Goal: Information Seeking & Learning: Learn about a topic

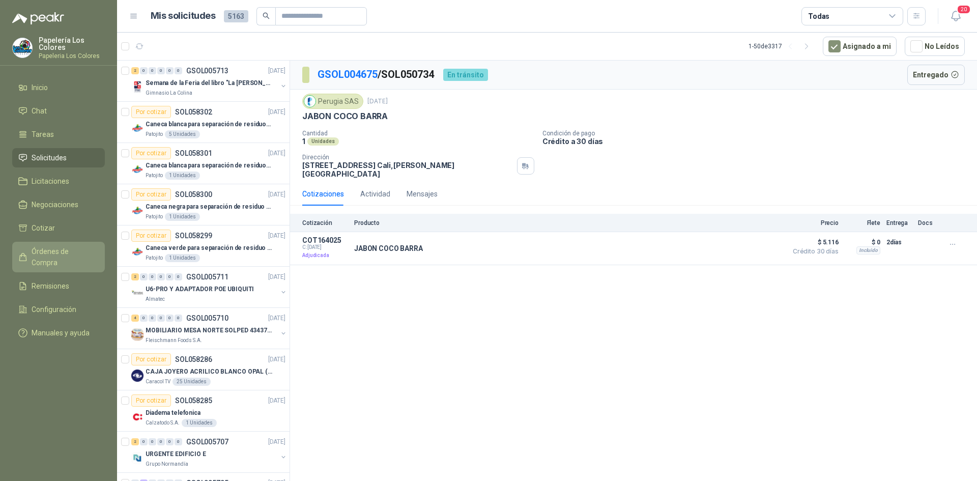
click at [74, 250] on span "Órdenes de Compra" at bounding box center [64, 257] width 64 height 22
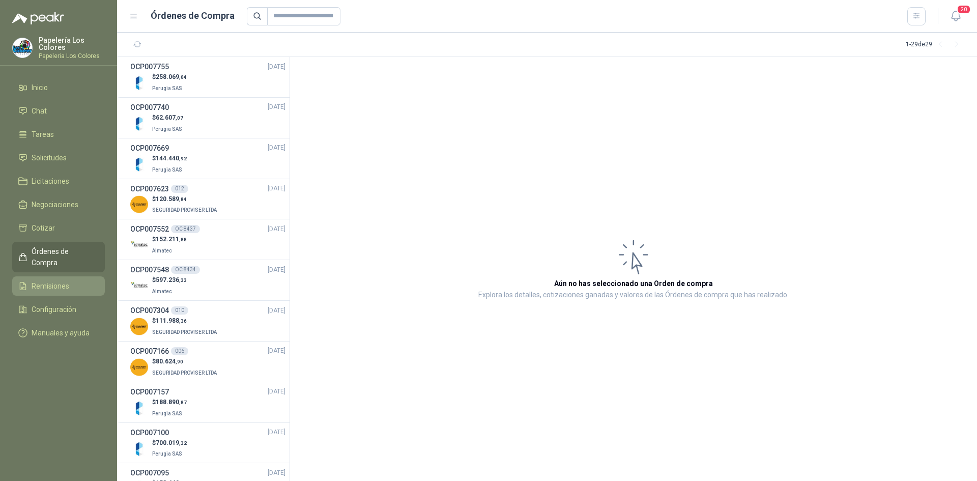
click at [57, 280] on span "Remisiones" at bounding box center [51, 285] width 38 height 11
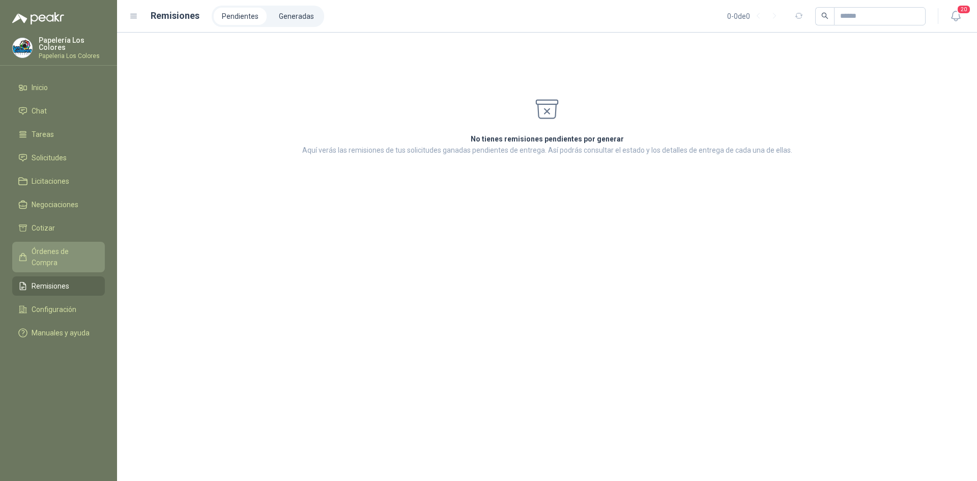
click at [72, 247] on span "Órdenes de Compra" at bounding box center [64, 257] width 64 height 22
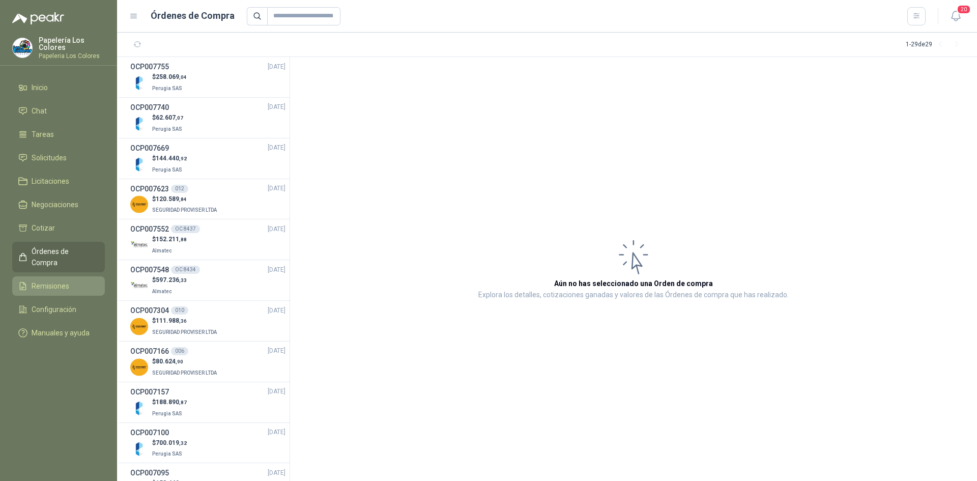
click at [55, 280] on span "Remisiones" at bounding box center [51, 285] width 38 height 11
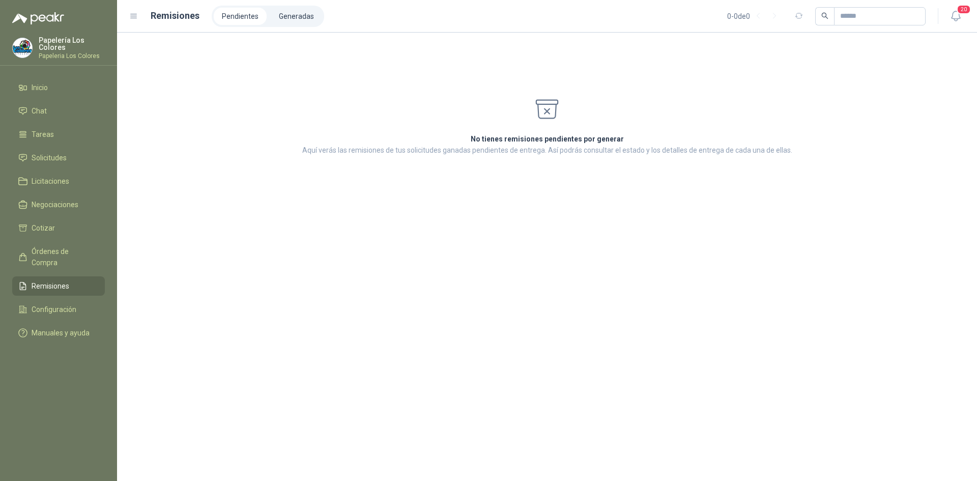
click at [166, 14] on h1 "Remisiones" at bounding box center [175, 16] width 49 height 14
click at [135, 17] on icon at bounding box center [133, 16] width 9 height 9
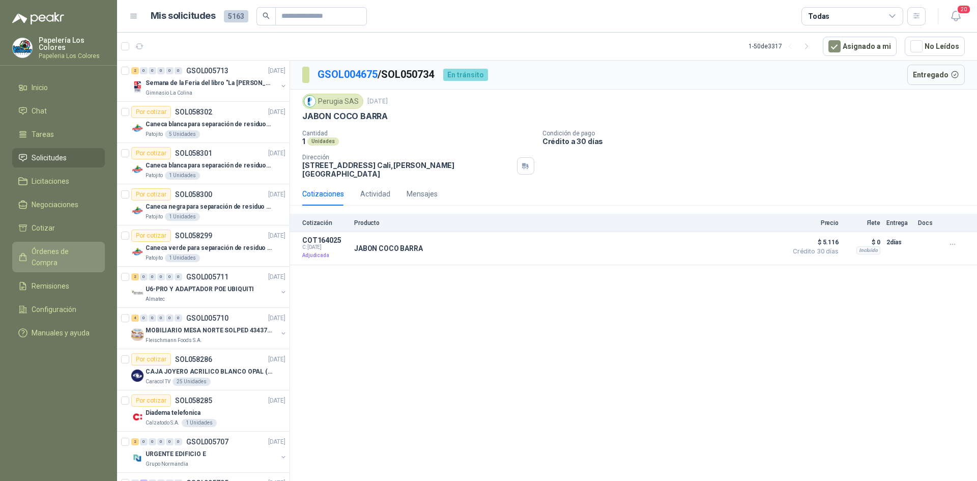
click at [78, 252] on span "Órdenes de Compra" at bounding box center [64, 257] width 64 height 22
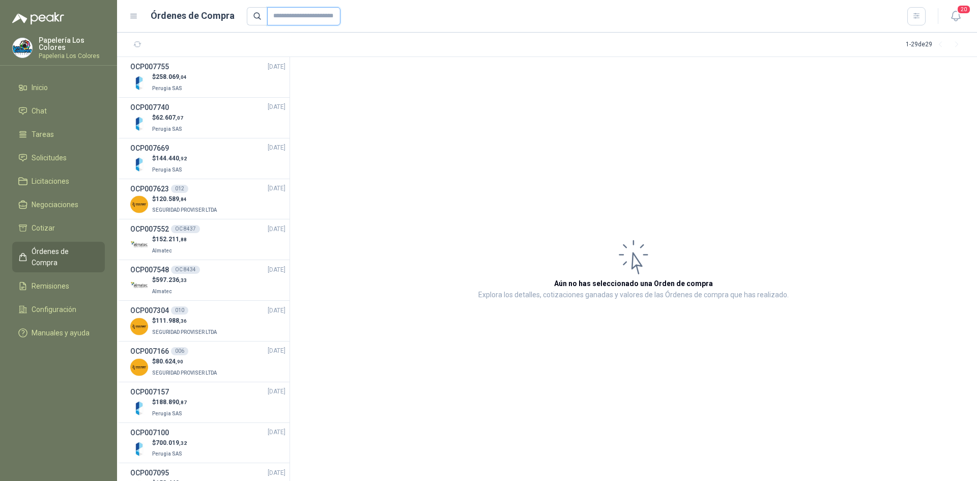
click at [298, 11] on input "text" at bounding box center [303, 16] width 73 height 18
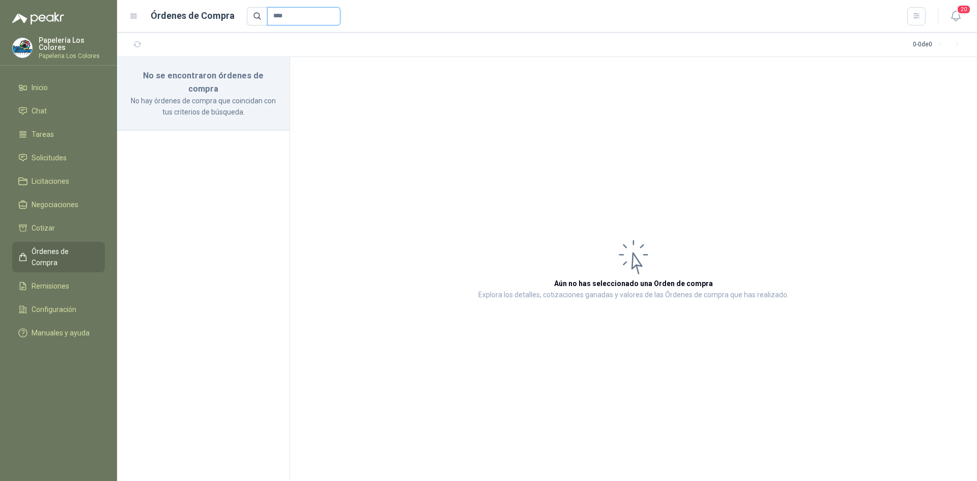
type input "****"
drag, startPoint x: 304, startPoint y: 15, endPoint x: 208, endPoint y: 41, distance: 100.2
click at [208, 41] on main "Órdenes de Compra **** 20 0 - 0 de 0 No se encontraron órdenes de compra No hay…" at bounding box center [547, 240] width 860 height 481
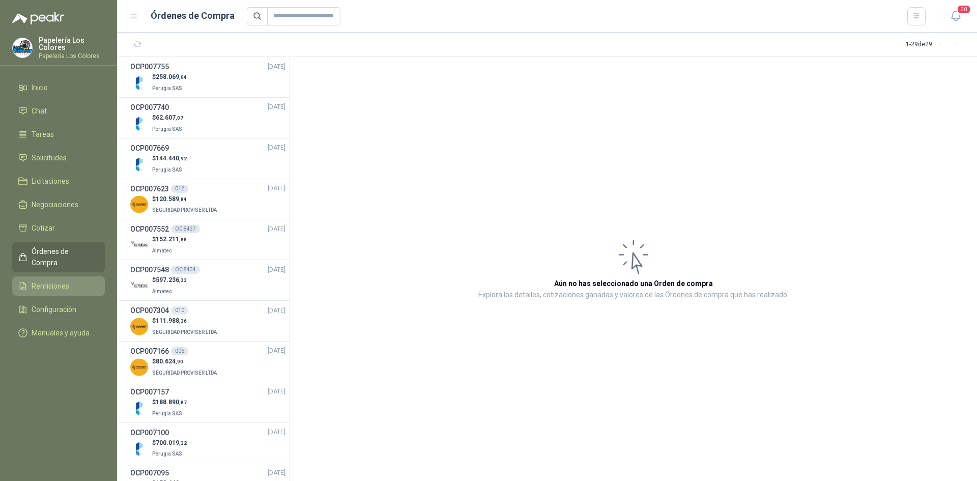
click at [49, 280] on span "Remisiones" at bounding box center [51, 285] width 38 height 11
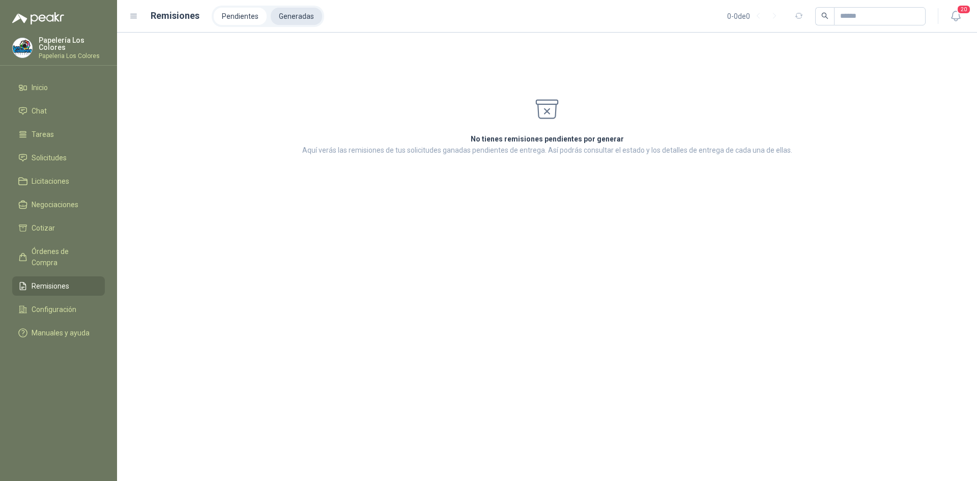
click at [290, 15] on li "Generadas" at bounding box center [296, 16] width 51 height 17
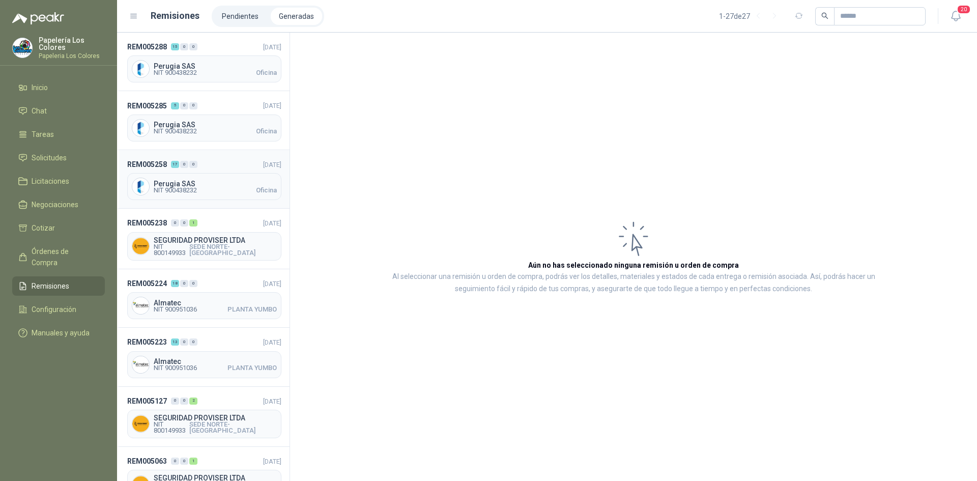
click at [221, 180] on span "Perugia SAS" at bounding box center [215, 183] width 123 height 7
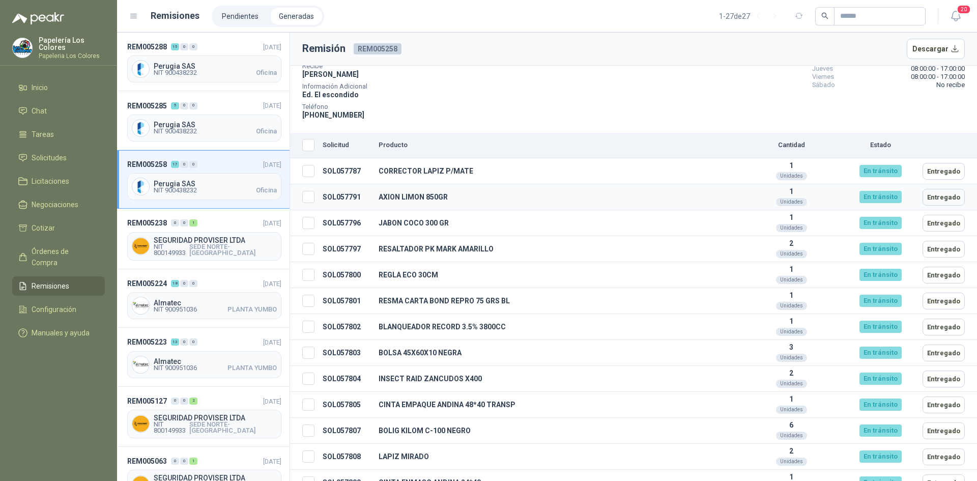
scroll to position [102, 0]
click at [88, 250] on span "Órdenes de Compra" at bounding box center [64, 257] width 64 height 22
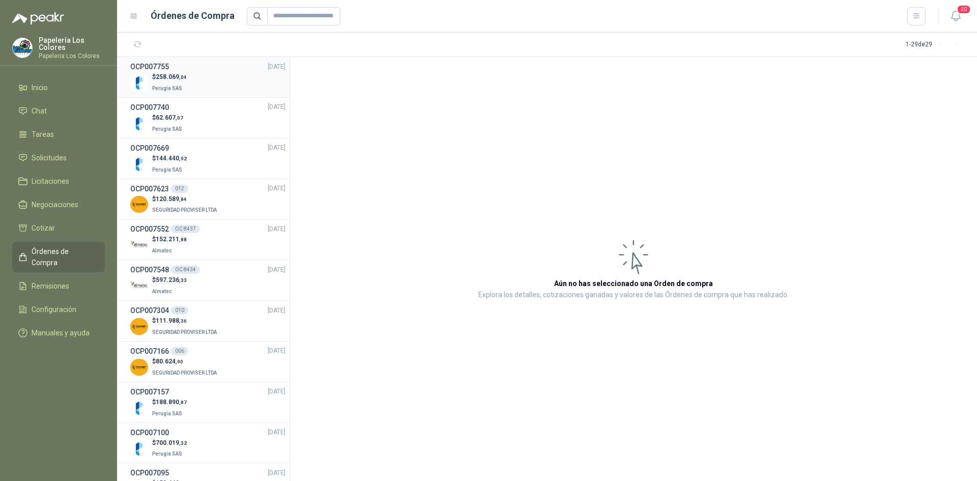
click at [231, 60] on li "OCP007755 [DATE] $ 258.069 ,04 Perugia SAS" at bounding box center [203, 77] width 173 height 41
click at [211, 80] on div "$ 258.069 ,04 Perugia SAS" at bounding box center [207, 82] width 155 height 21
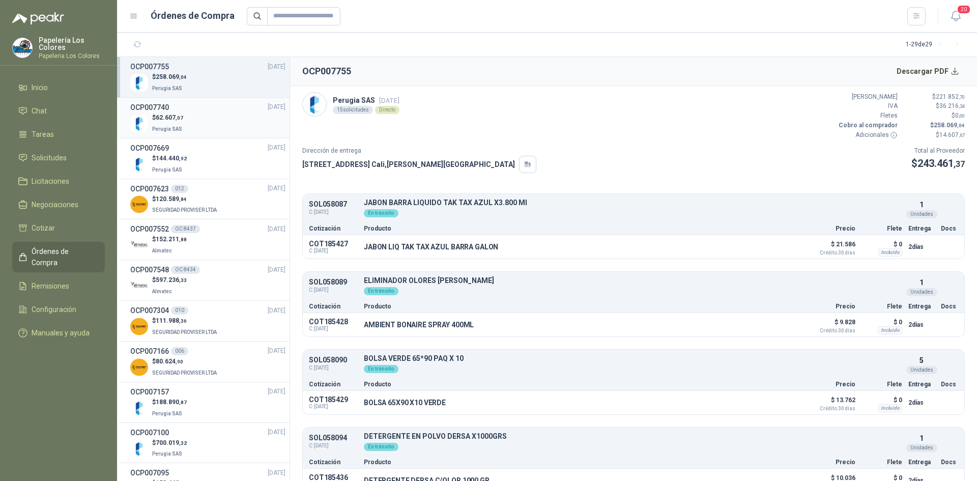
click at [218, 114] on div "$ 62.607 ,07 Perugia SAS" at bounding box center [207, 123] width 155 height 21
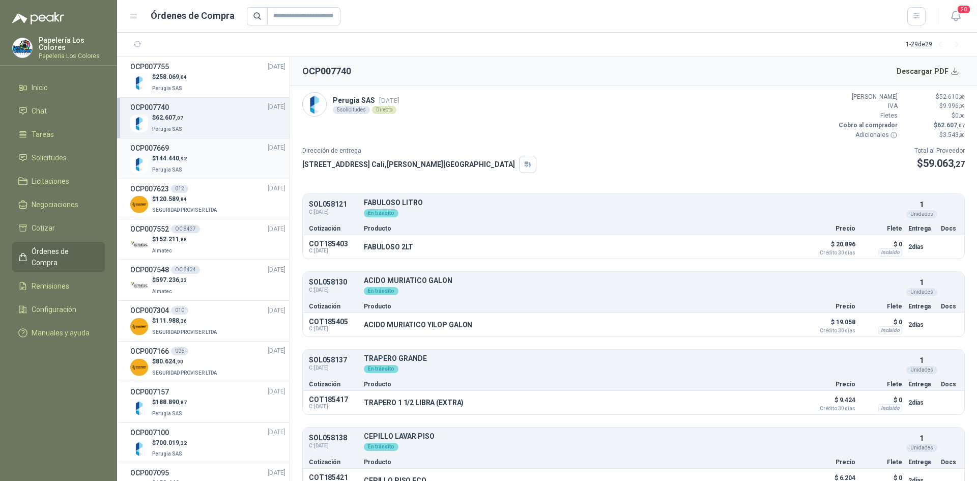
click at [213, 154] on div "$ 144.440 ,92 Perugia SAS" at bounding box center [207, 164] width 155 height 21
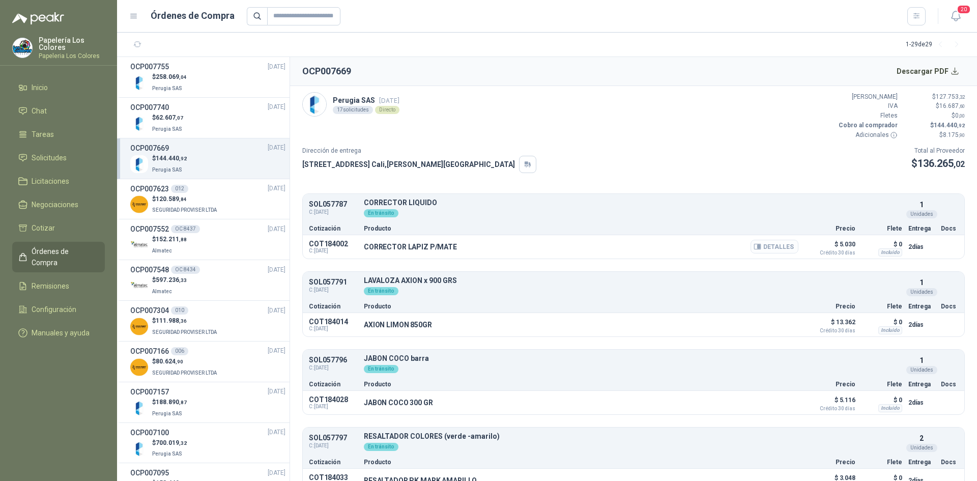
click at [766, 243] on button "Detalles" at bounding box center [775, 247] width 48 height 14
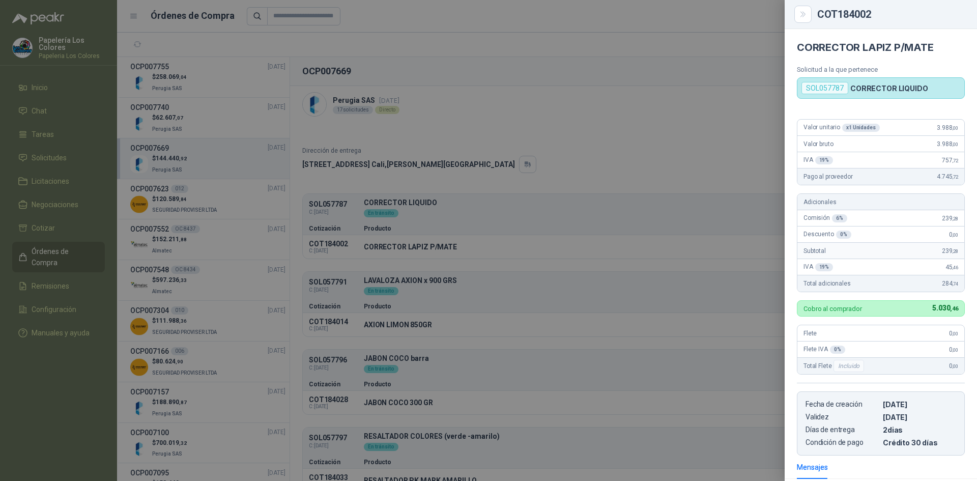
click at [695, 135] on div at bounding box center [488, 240] width 977 height 481
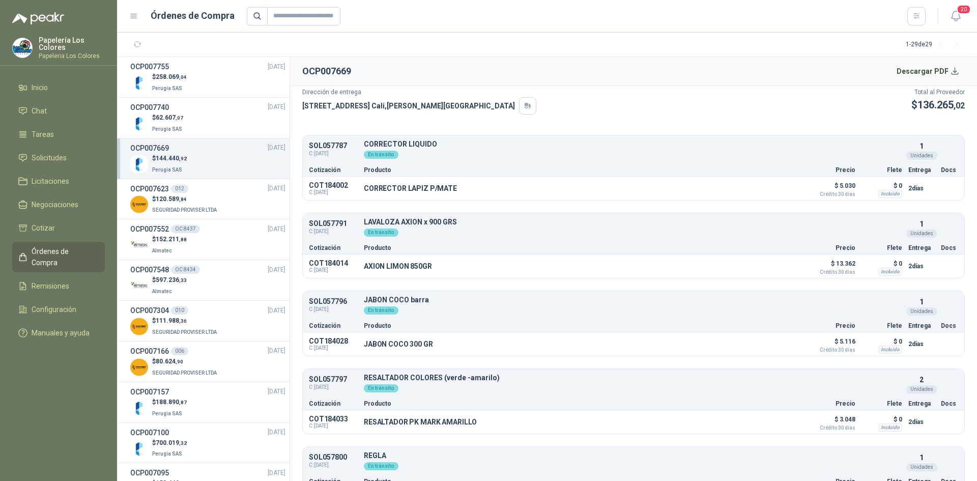
scroll to position [102, 0]
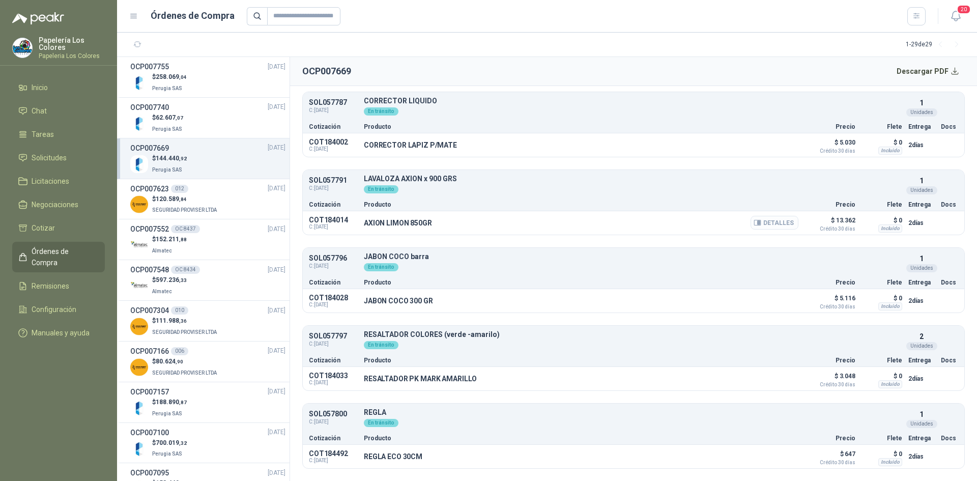
click at [768, 223] on button "Detalles" at bounding box center [775, 223] width 48 height 14
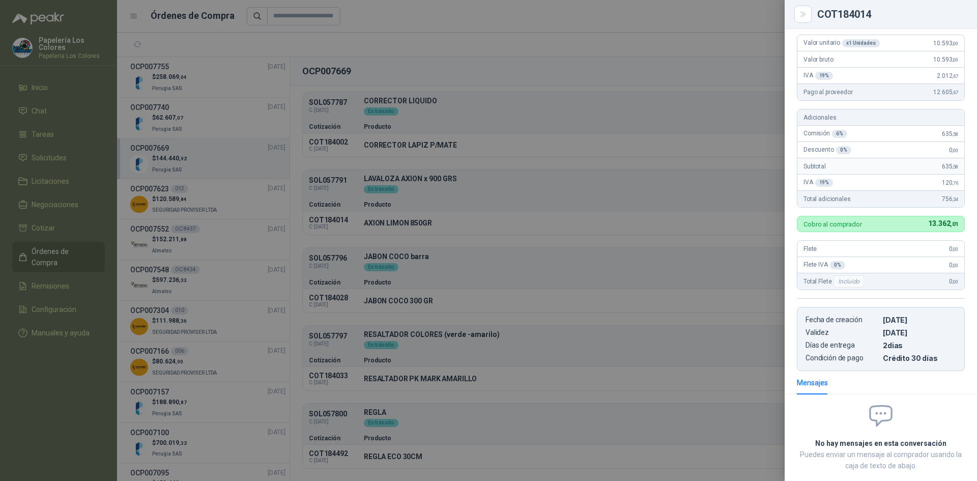
scroll to position [0, 0]
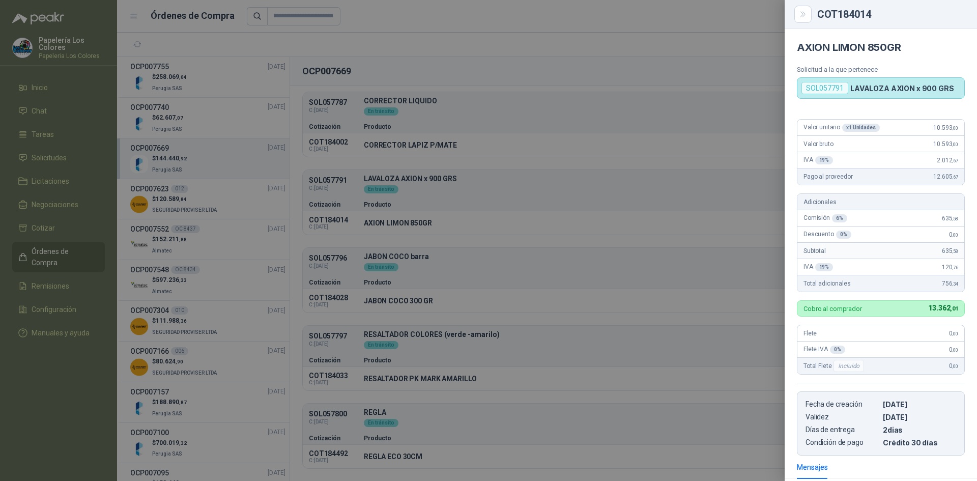
click at [652, 112] on div at bounding box center [488, 240] width 977 height 481
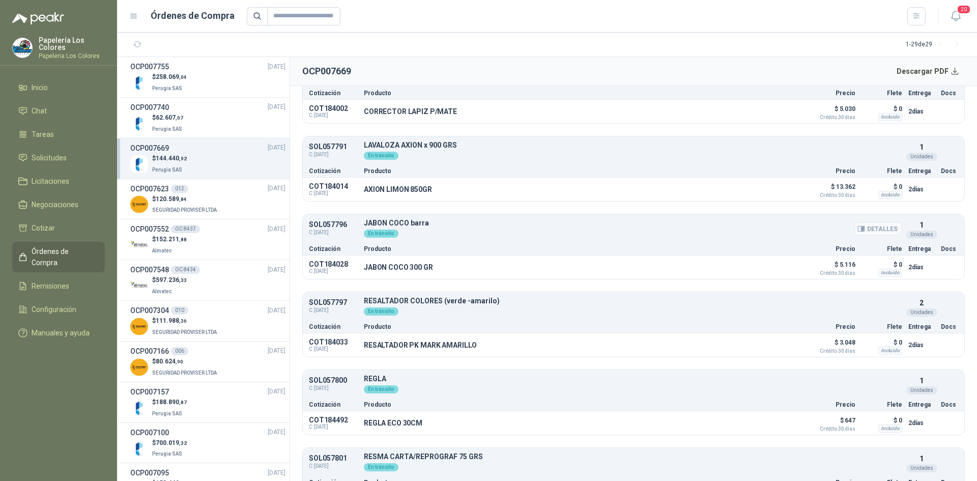
scroll to position [153, 0]
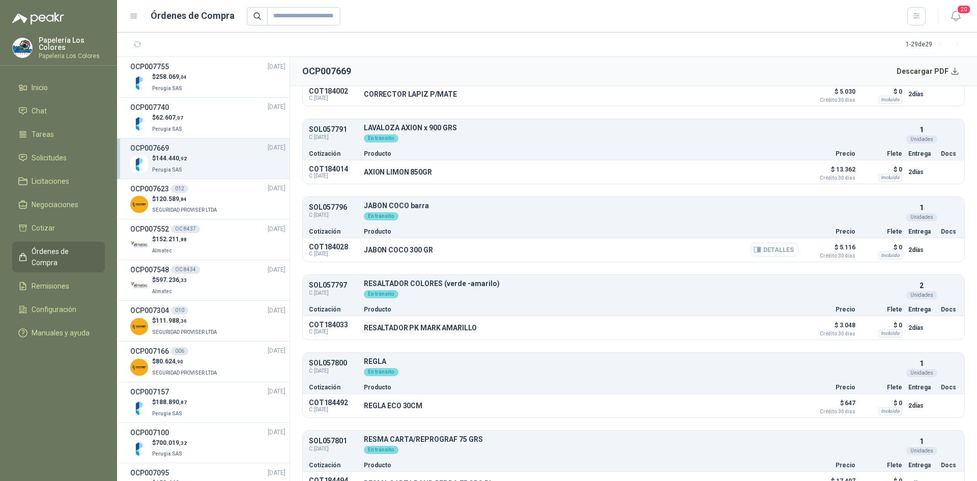
click at [765, 251] on button "Detalles" at bounding box center [775, 250] width 48 height 14
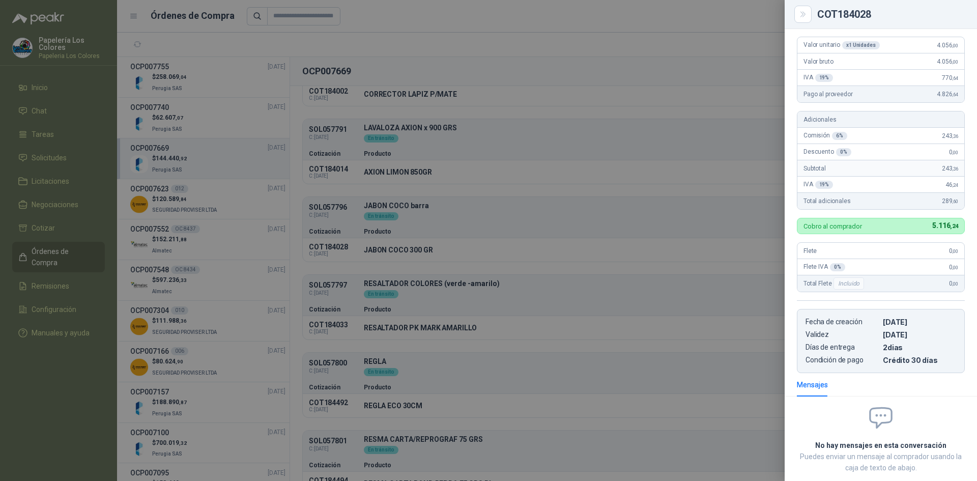
scroll to position [0, 0]
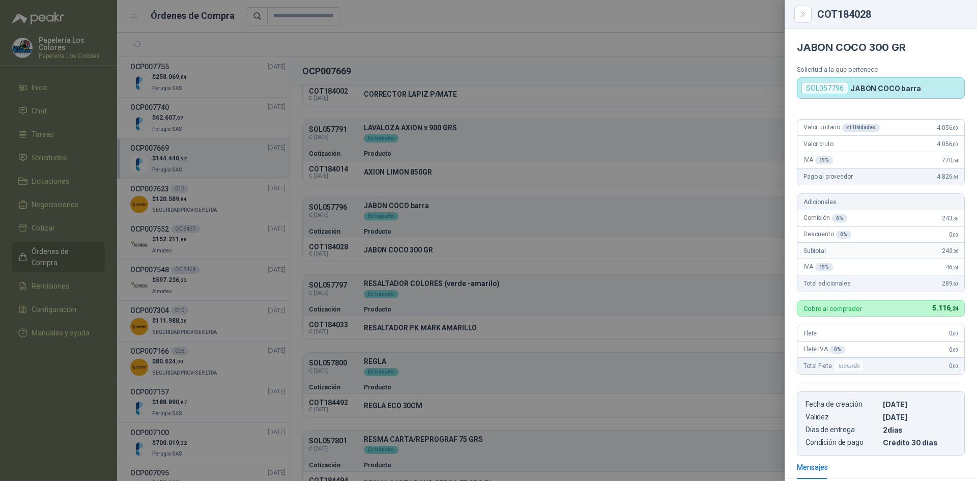
click at [597, 223] on div at bounding box center [488, 240] width 977 height 481
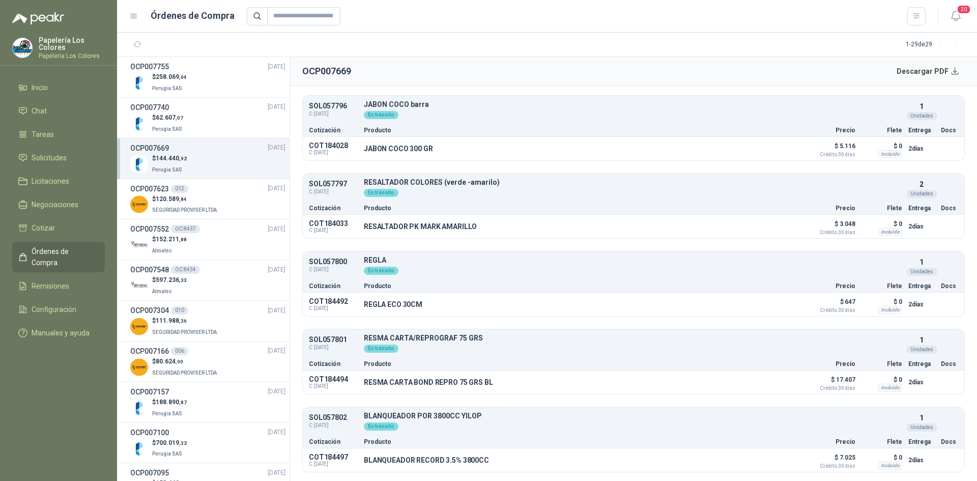
scroll to position [254, 0]
click at [759, 225] on button "Detalles" at bounding box center [775, 226] width 48 height 14
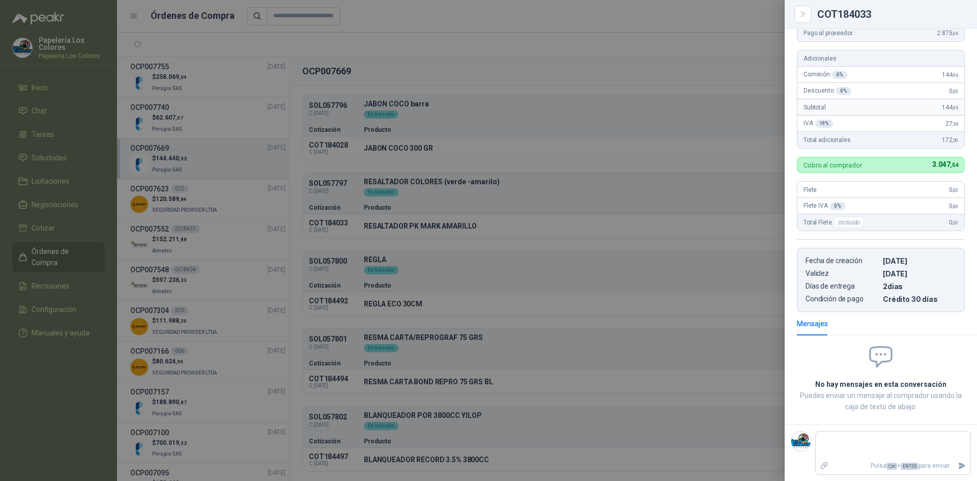
scroll to position [0, 0]
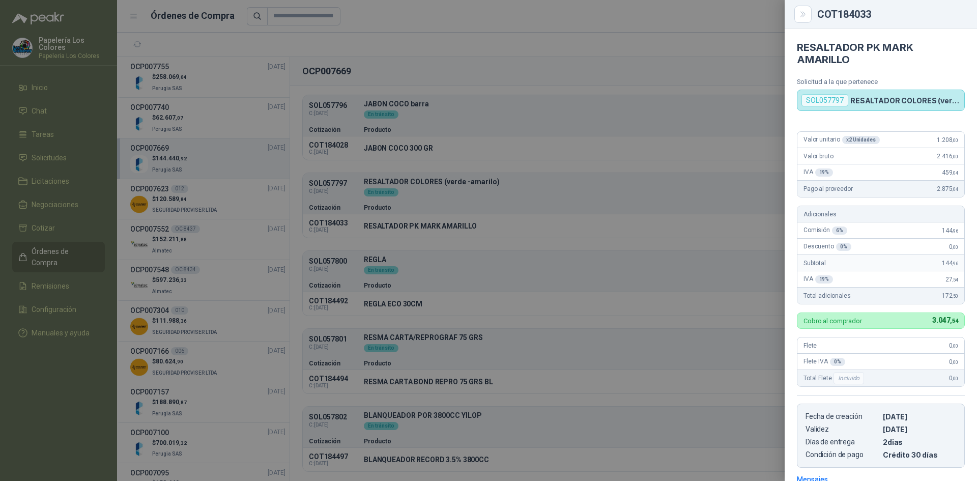
click at [614, 191] on div at bounding box center [488, 240] width 977 height 481
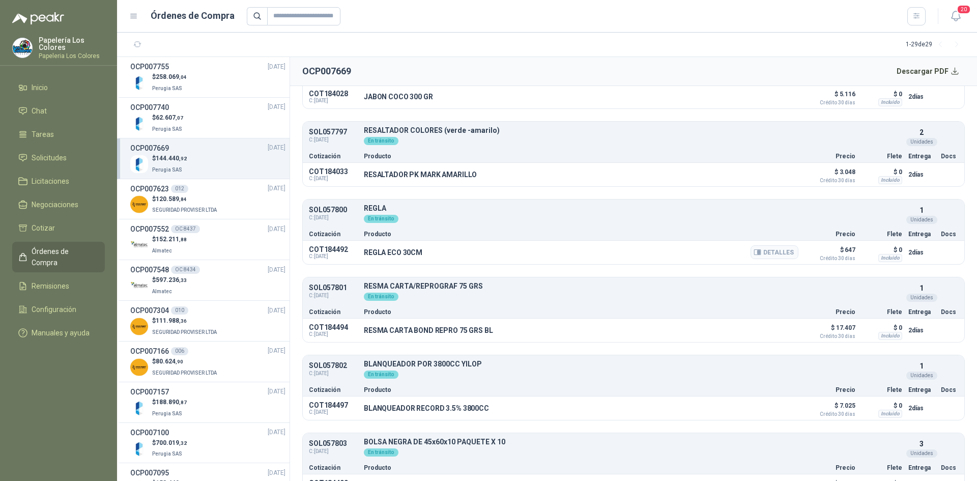
scroll to position [356, 0]
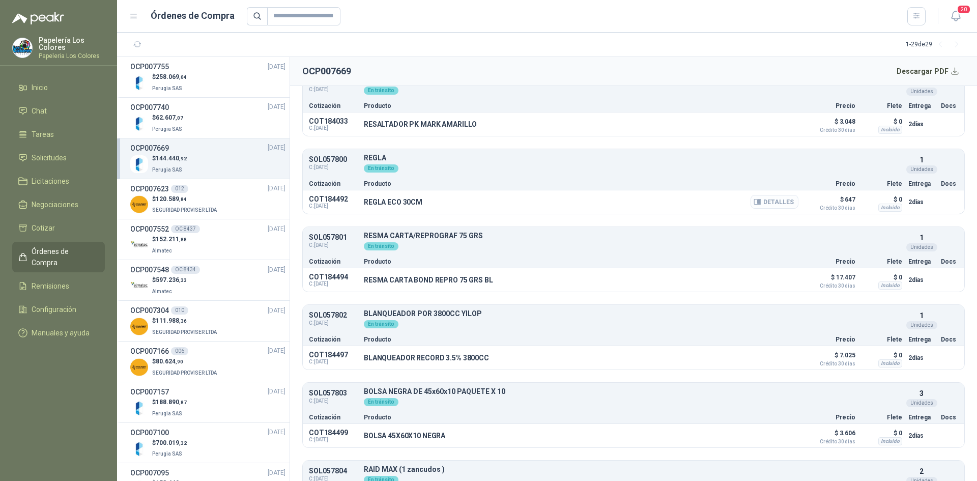
click at [765, 203] on button "Detalles" at bounding box center [775, 202] width 48 height 14
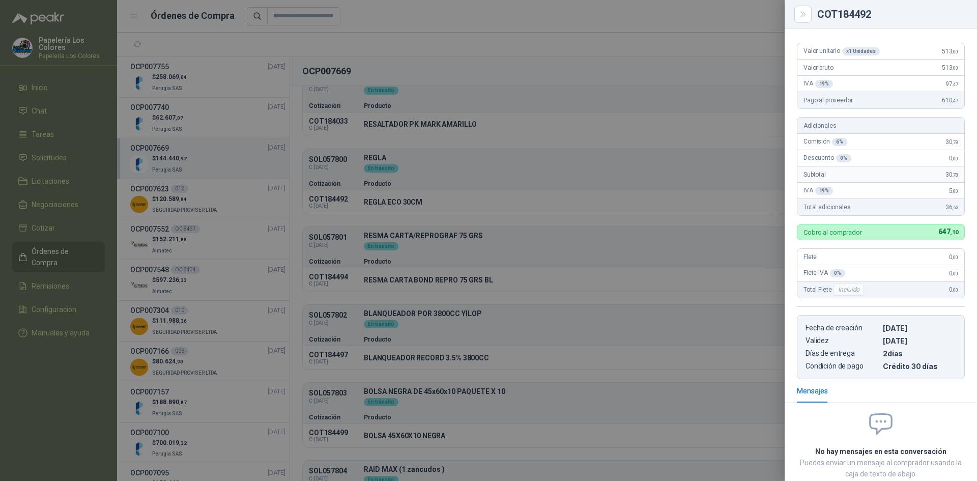
scroll to position [0, 0]
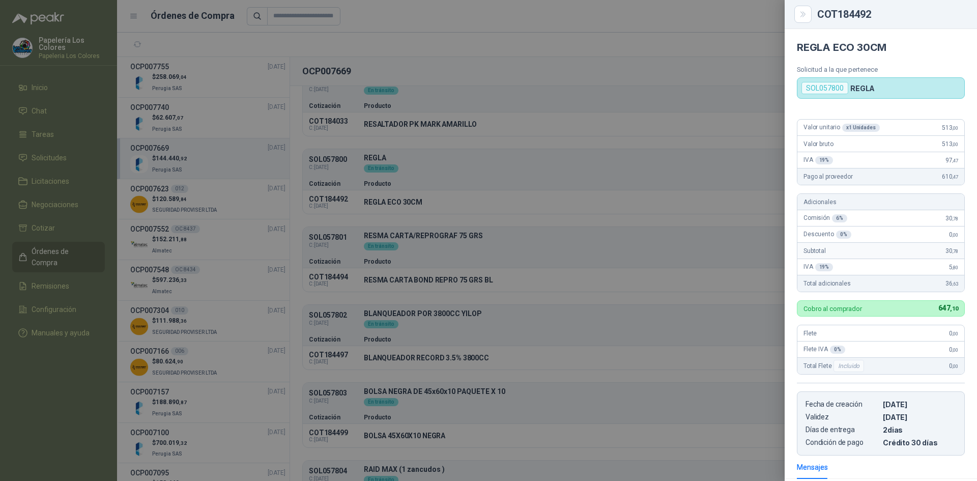
click at [592, 171] on div at bounding box center [488, 240] width 977 height 481
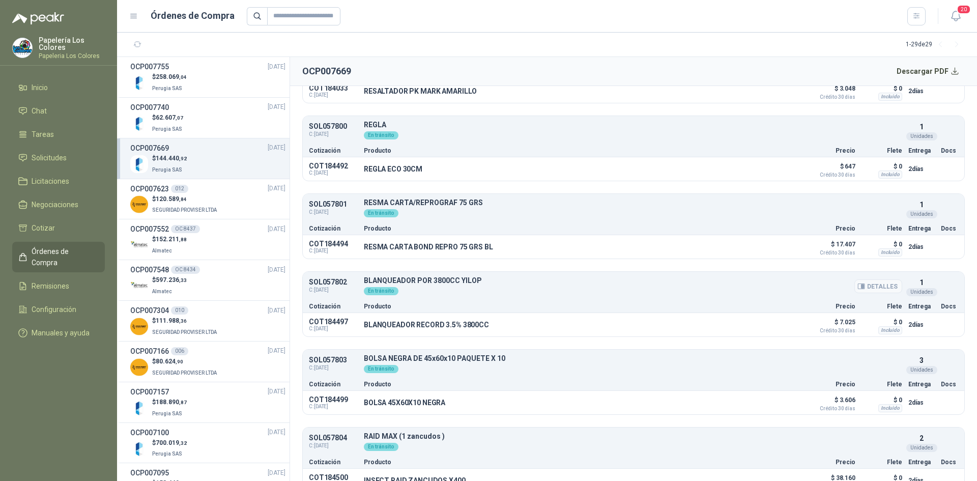
scroll to position [407, 0]
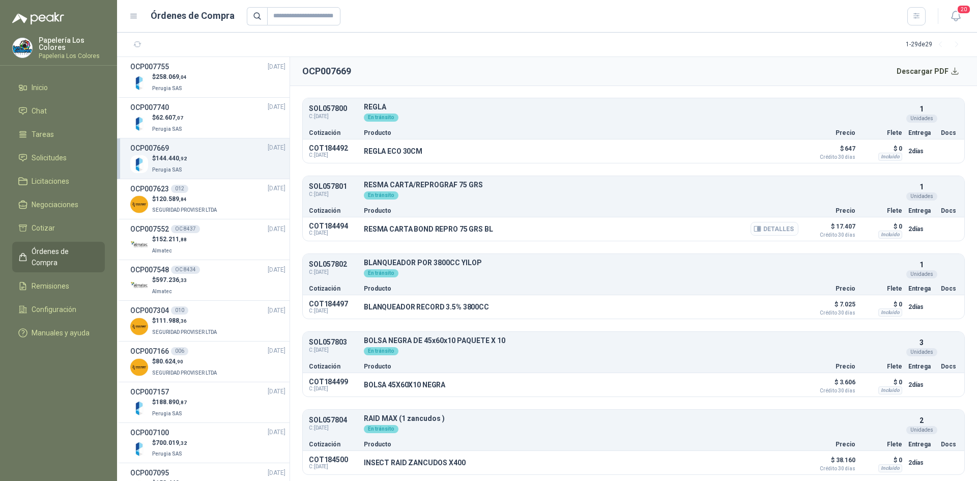
click at [767, 227] on button "Detalles" at bounding box center [775, 229] width 48 height 14
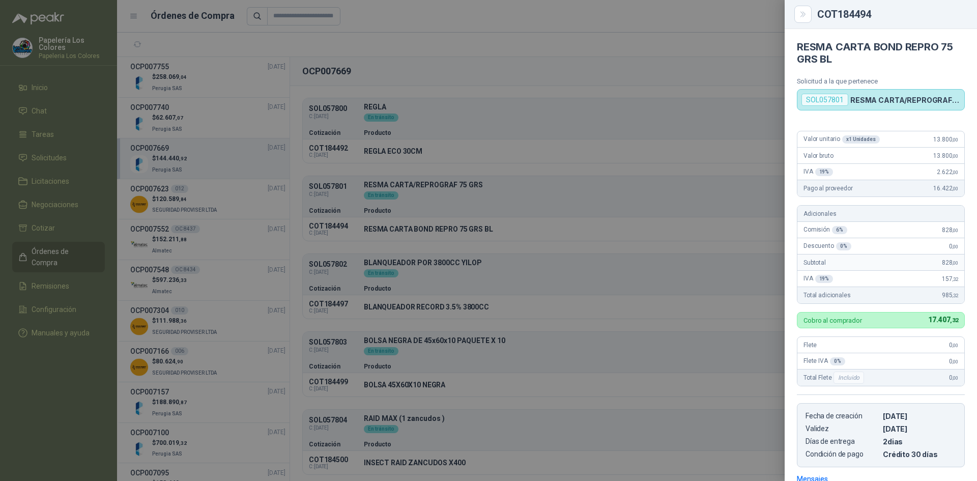
scroll to position [0, 0]
drag, startPoint x: 573, startPoint y: 197, endPoint x: 590, endPoint y: 221, distance: 29.5
click at [572, 198] on div at bounding box center [488, 240] width 977 height 481
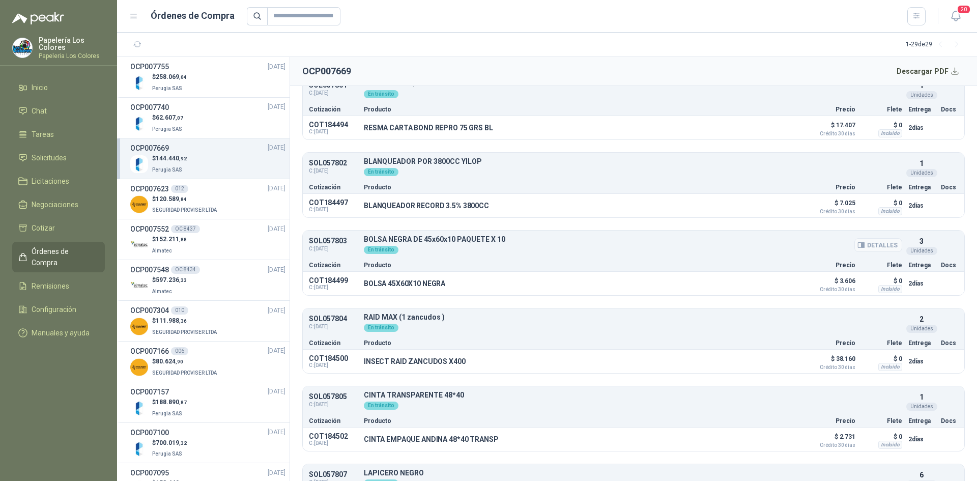
scroll to position [509, 0]
click at [758, 205] on button "Detalles" at bounding box center [775, 205] width 48 height 14
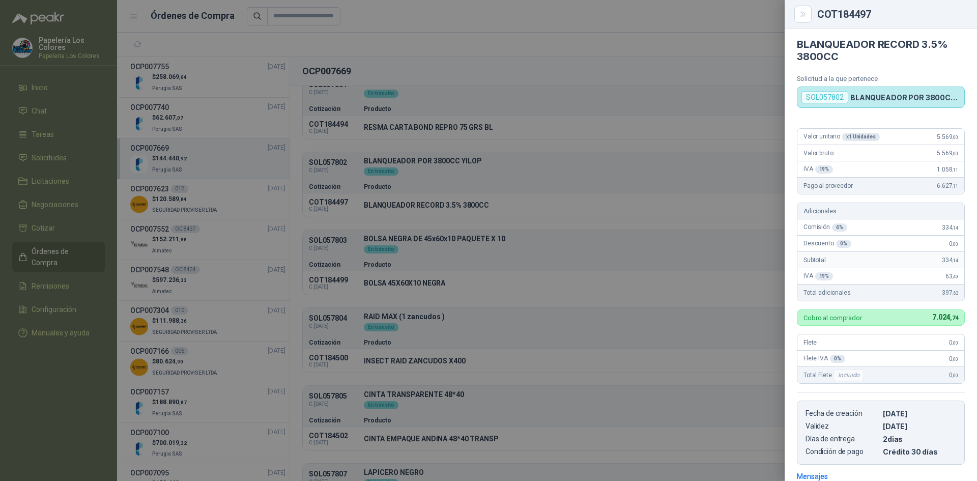
scroll to position [0, 0]
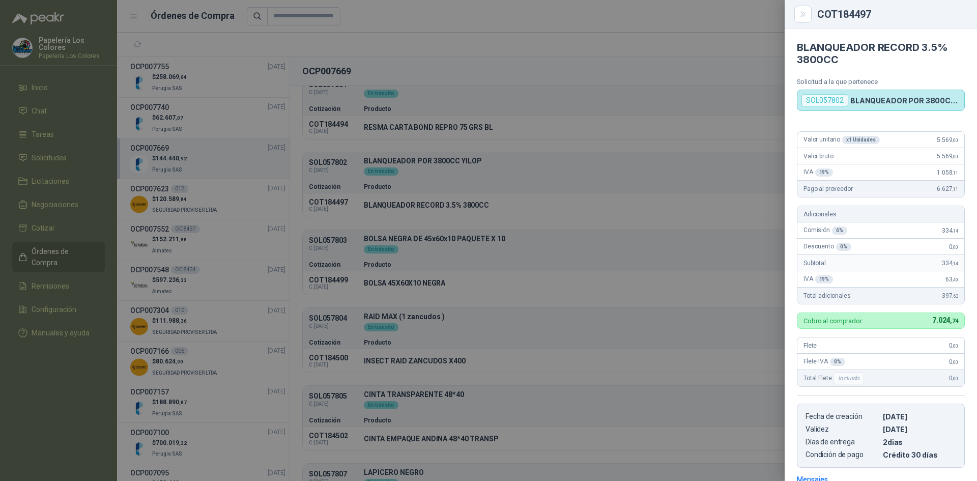
click at [596, 170] on div at bounding box center [488, 240] width 977 height 481
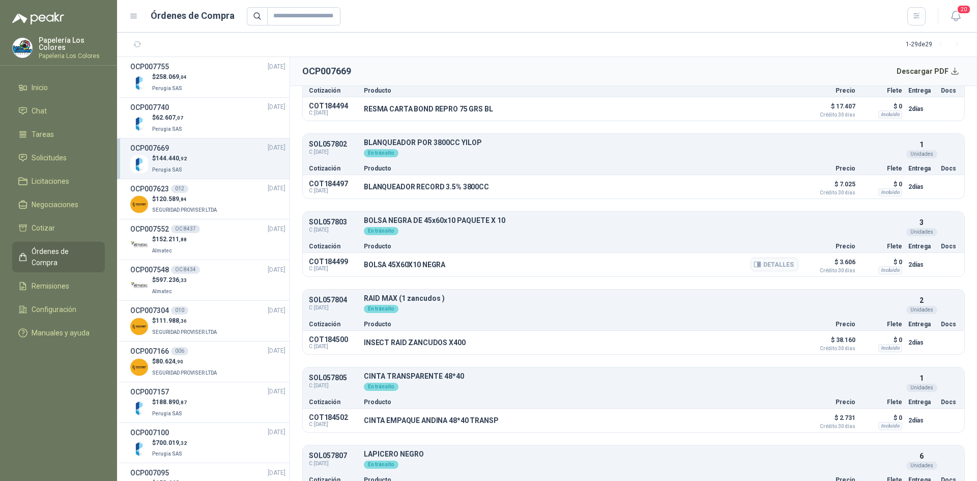
scroll to position [560, 0]
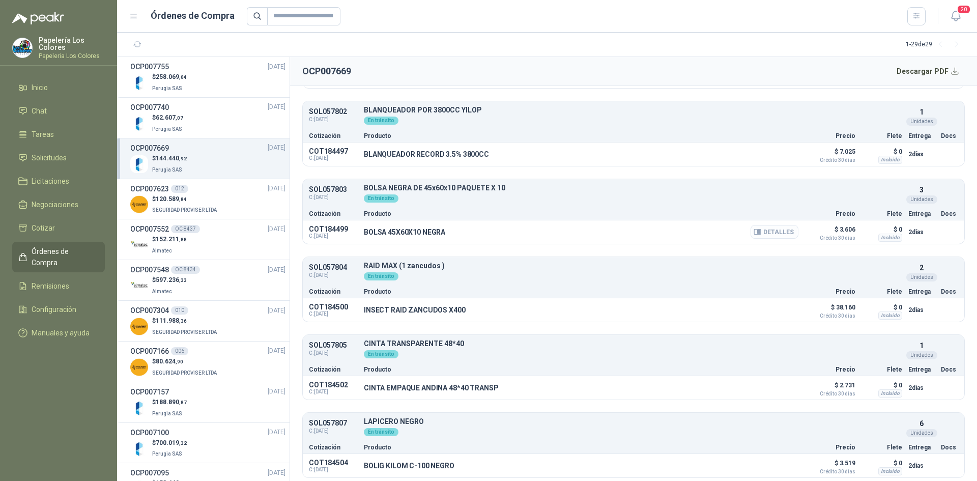
click at [767, 232] on button "Detalles" at bounding box center [775, 232] width 48 height 14
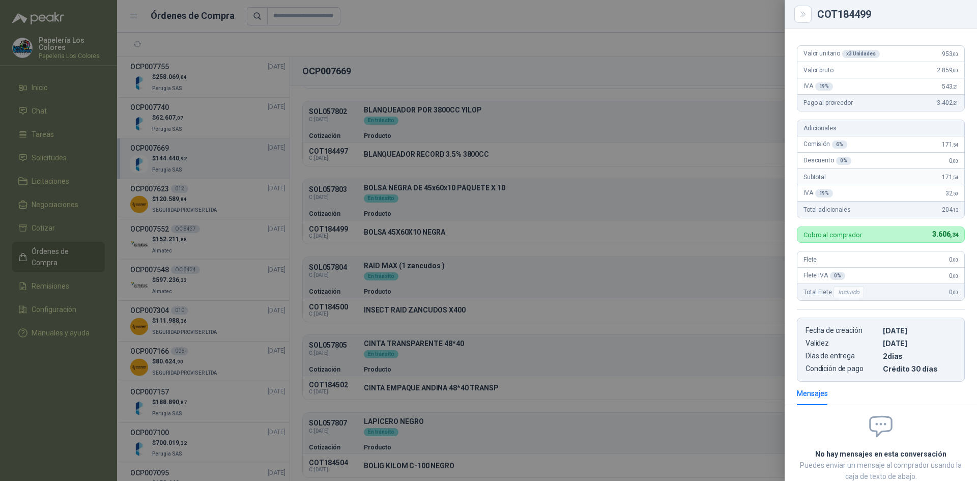
scroll to position [0, 0]
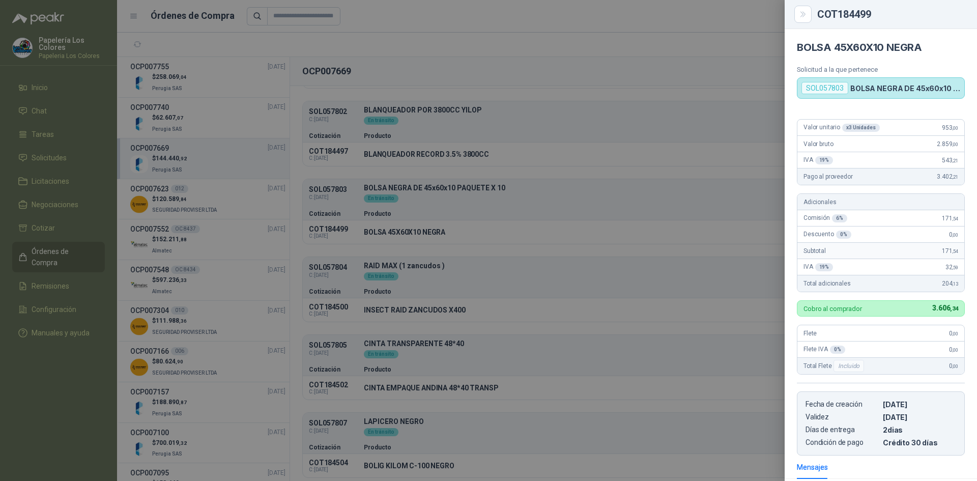
click at [626, 205] on div at bounding box center [488, 240] width 977 height 481
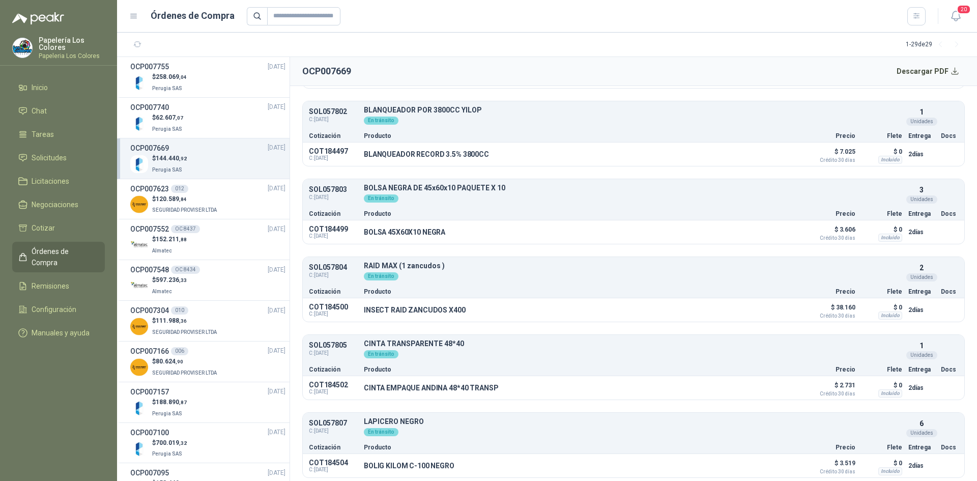
scroll to position [611, 0]
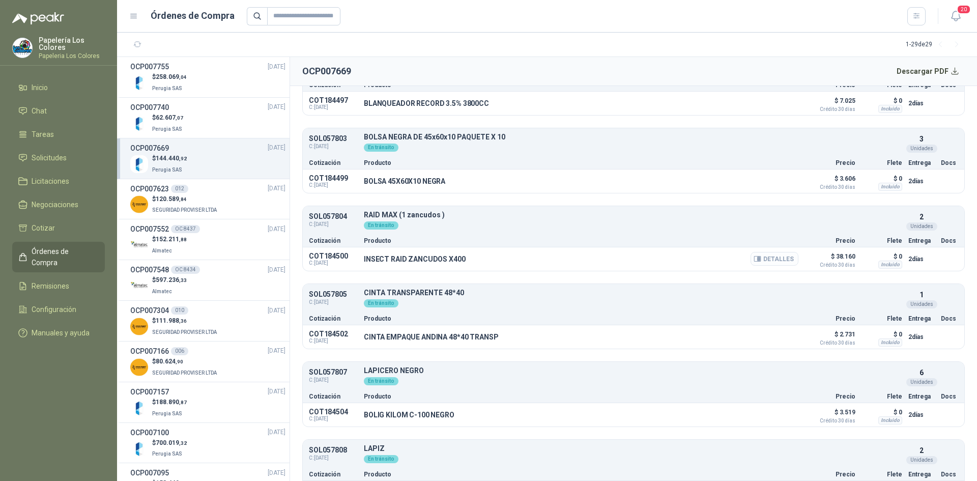
click at [771, 260] on button "Detalles" at bounding box center [775, 259] width 48 height 14
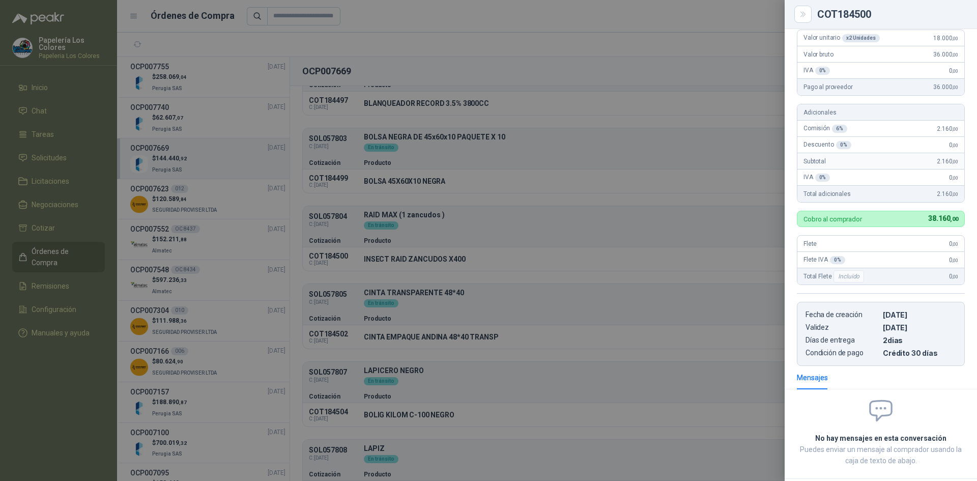
scroll to position [0, 0]
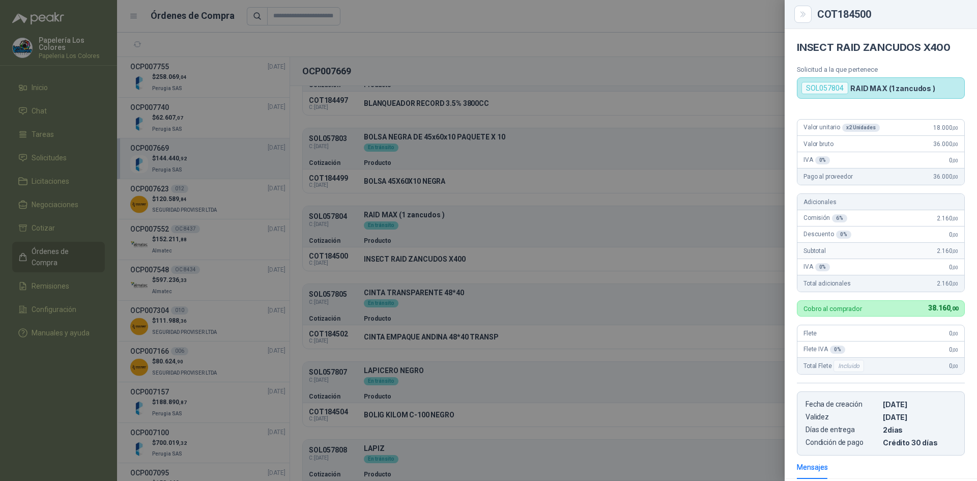
click at [562, 218] on div at bounding box center [488, 240] width 977 height 481
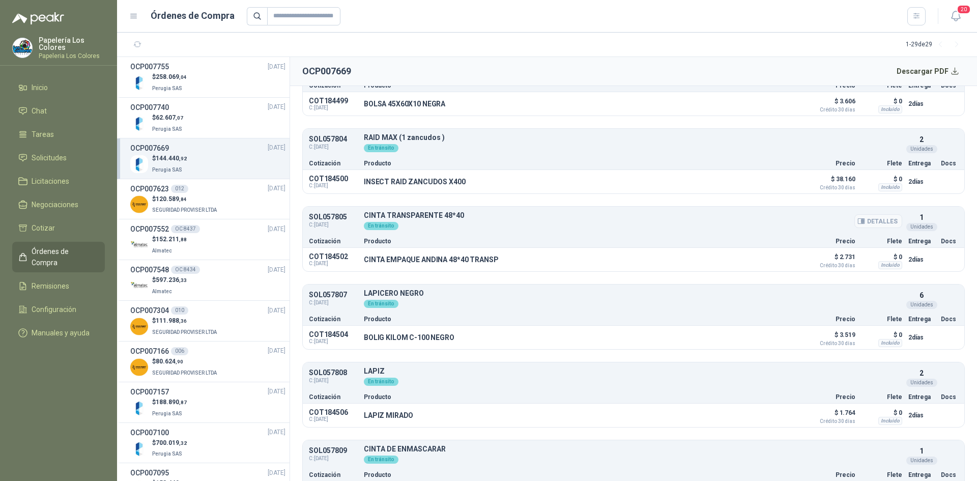
scroll to position [712, 0]
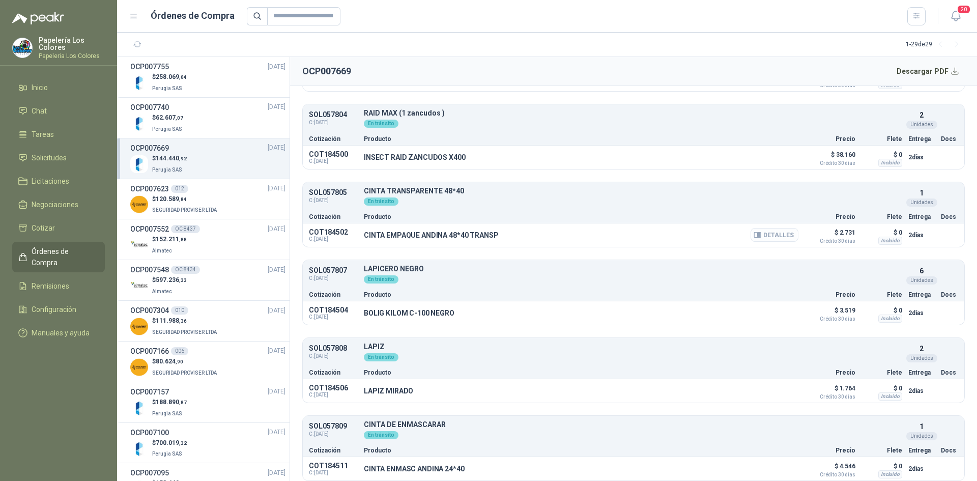
click at [773, 237] on button "Detalles" at bounding box center [775, 235] width 48 height 14
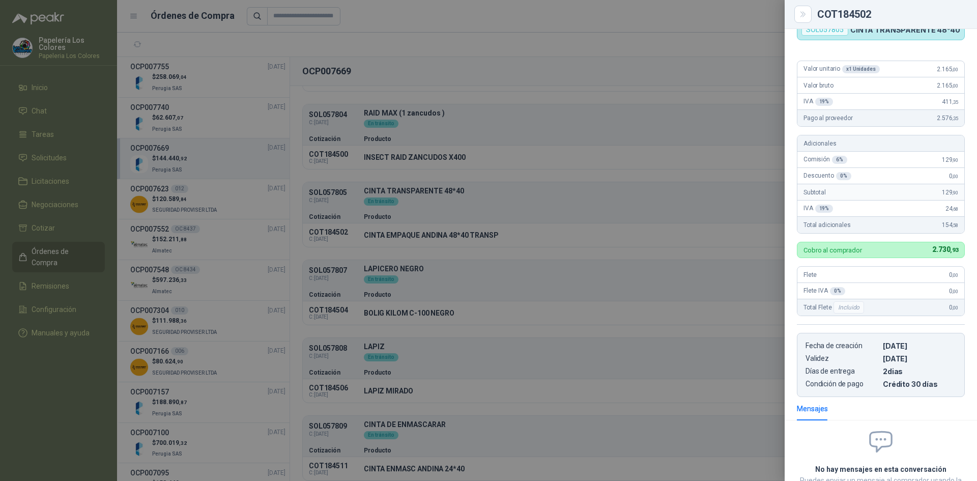
scroll to position [0, 0]
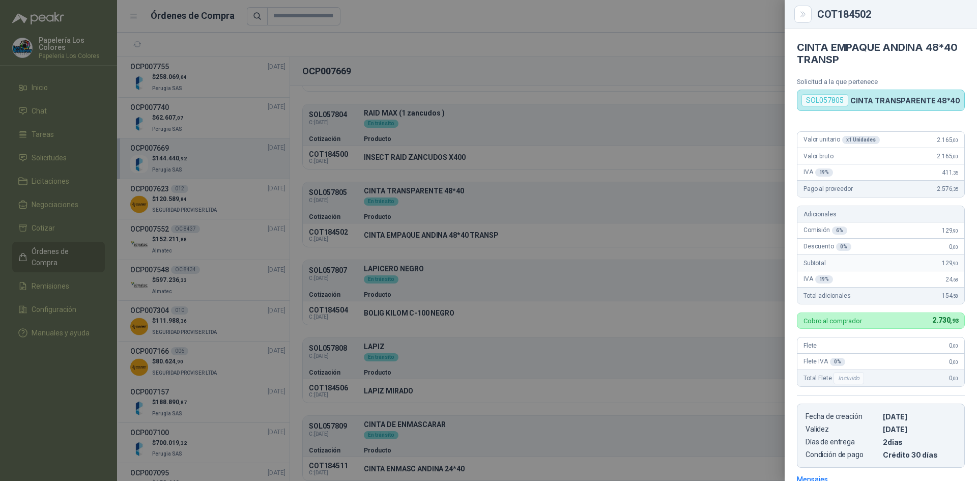
click at [721, 199] on div at bounding box center [488, 240] width 977 height 481
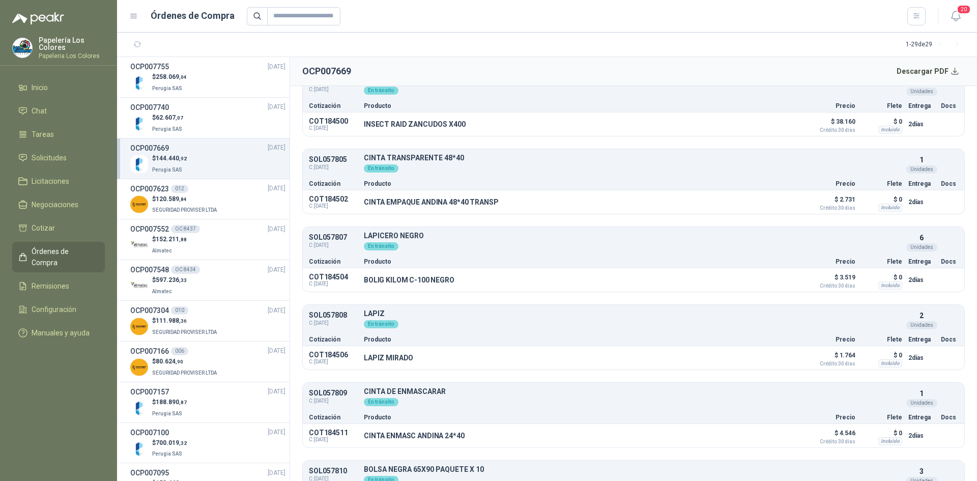
scroll to position [763, 0]
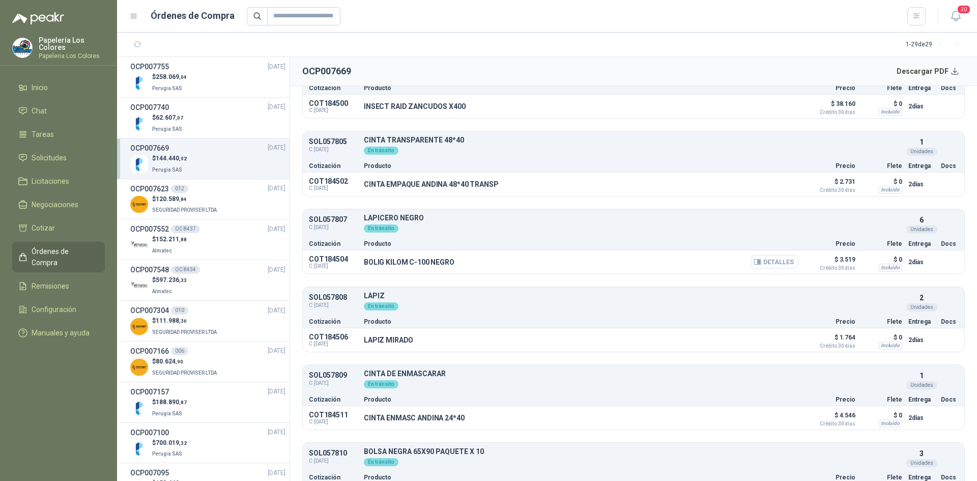
click at [768, 260] on button "Detalles" at bounding box center [775, 262] width 48 height 14
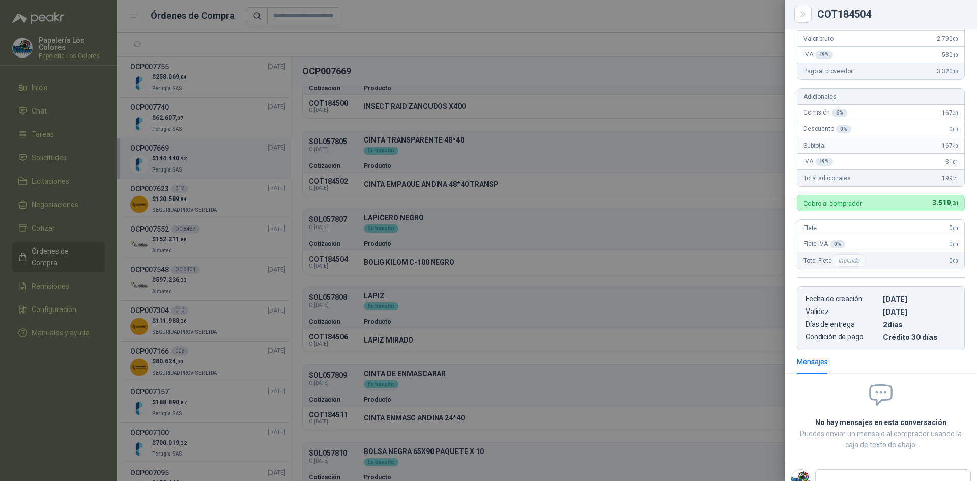
scroll to position [0, 0]
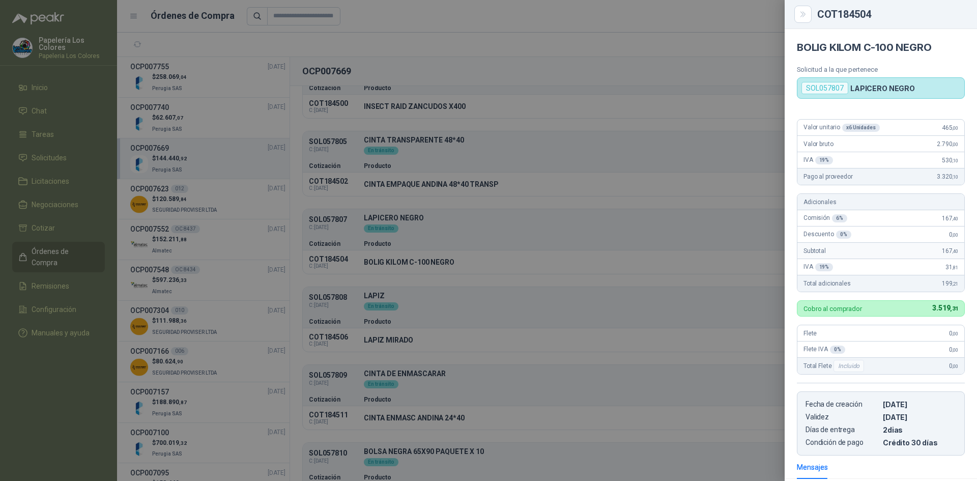
click at [705, 243] on div at bounding box center [488, 240] width 977 height 481
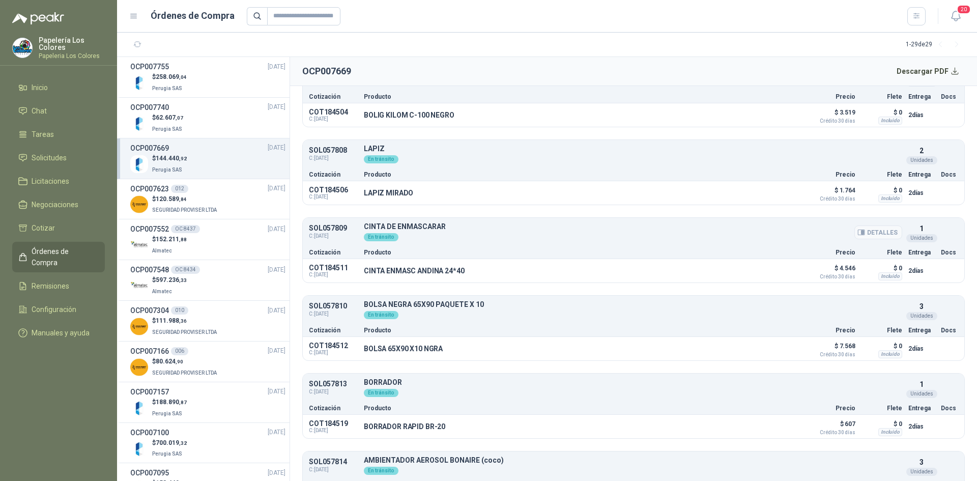
scroll to position [916, 0]
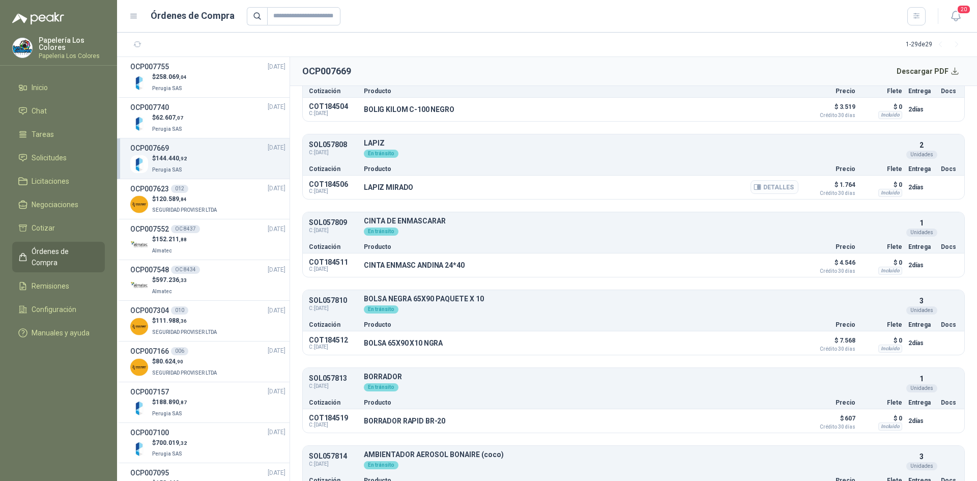
click at [772, 187] on button "Detalles" at bounding box center [775, 187] width 48 height 14
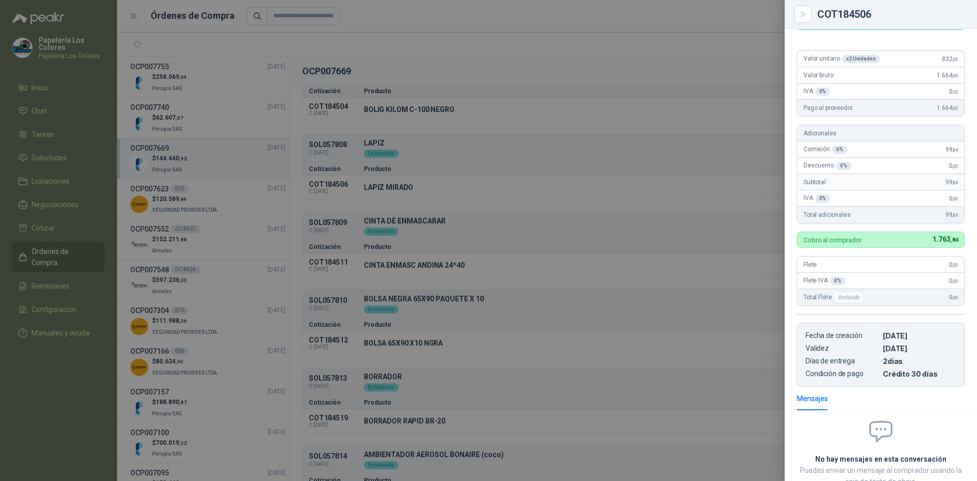
scroll to position [0, 0]
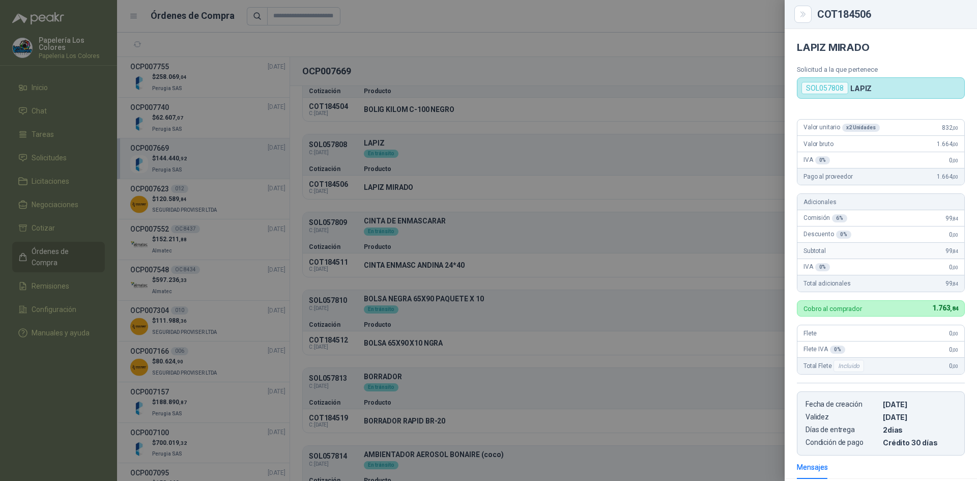
click at [636, 154] on div at bounding box center [488, 240] width 977 height 481
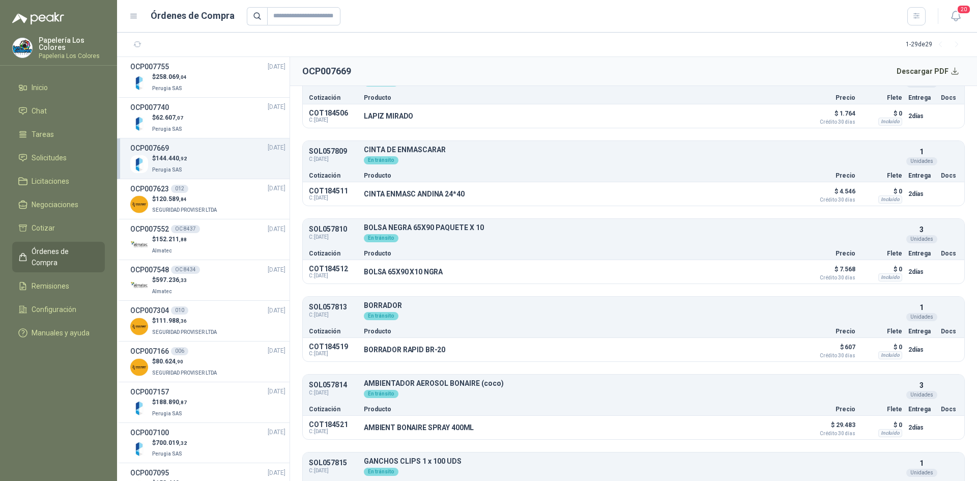
scroll to position [1018, 0]
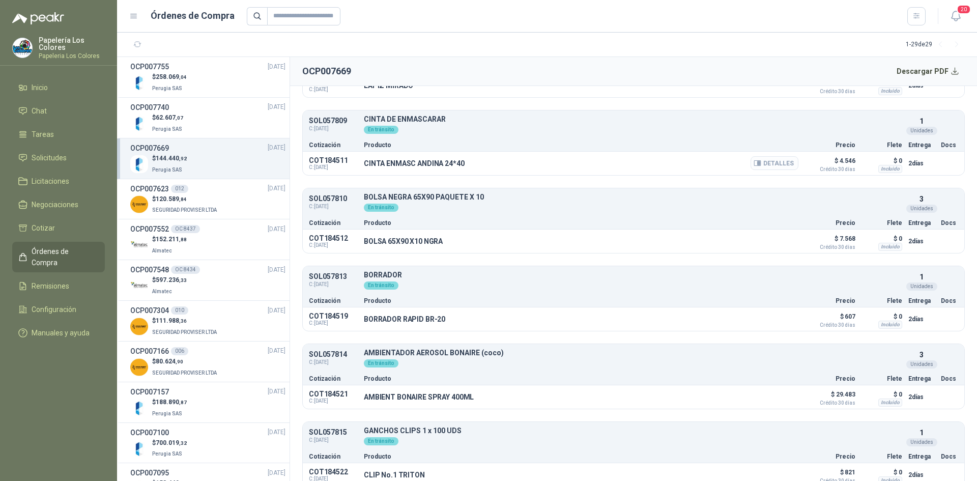
click at [770, 163] on button "Detalles" at bounding box center [775, 163] width 48 height 14
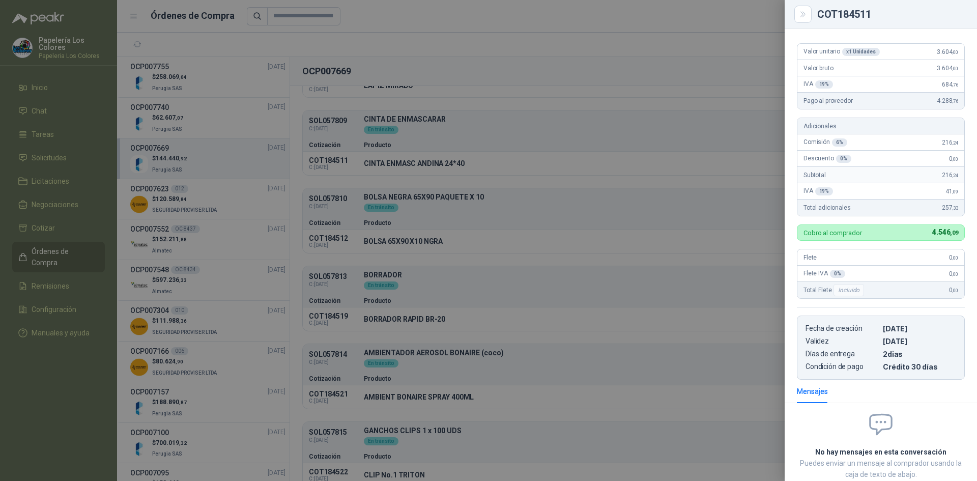
scroll to position [0, 0]
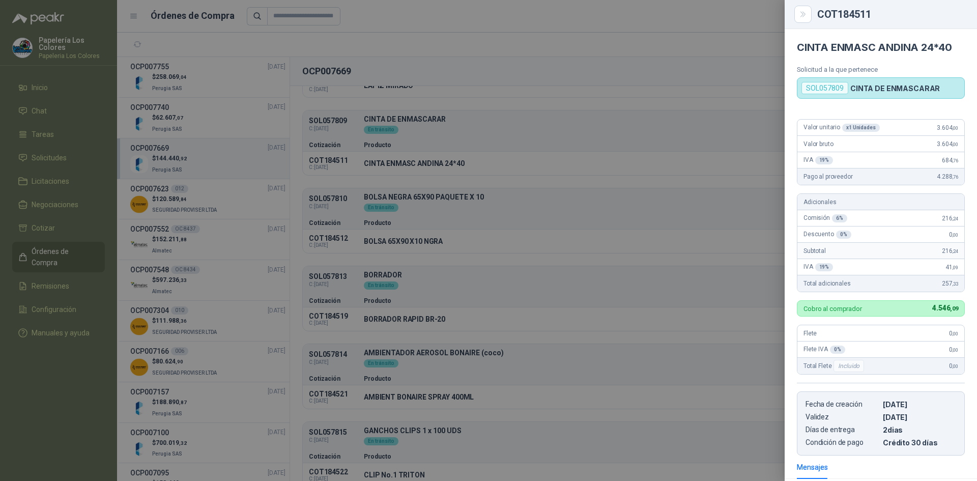
click at [669, 213] on div at bounding box center [488, 240] width 977 height 481
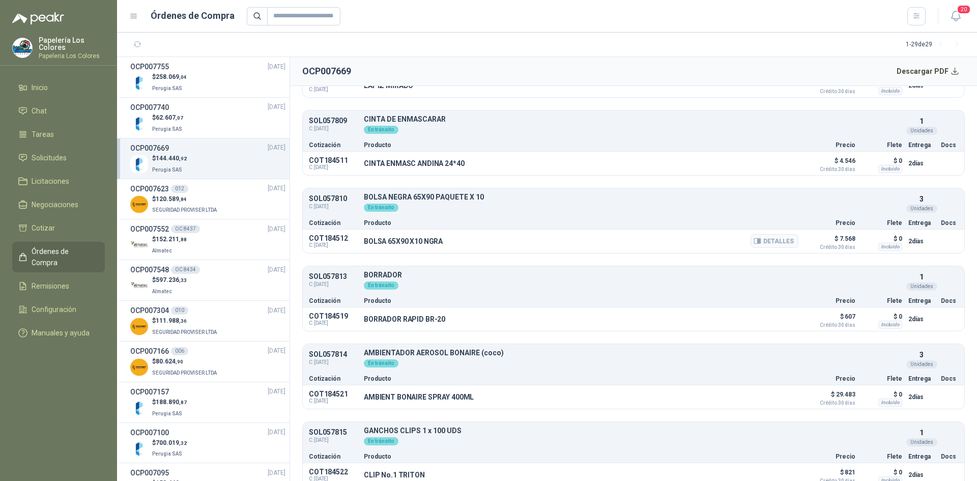
scroll to position [1029, 0]
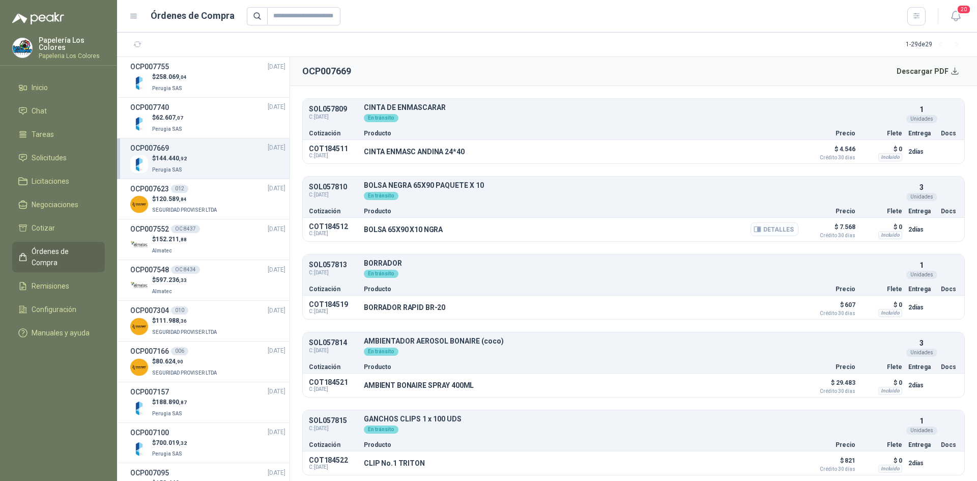
click at [767, 227] on button "Detalles" at bounding box center [775, 229] width 48 height 14
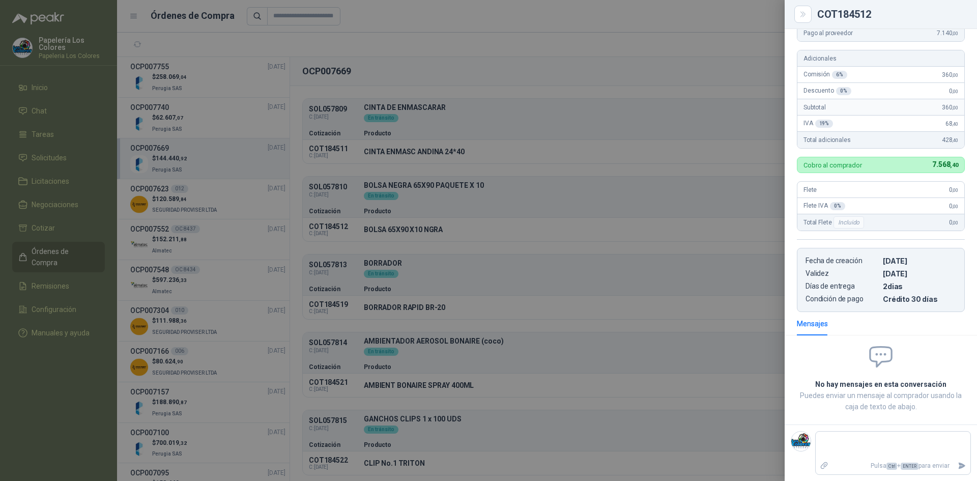
scroll to position [0, 0]
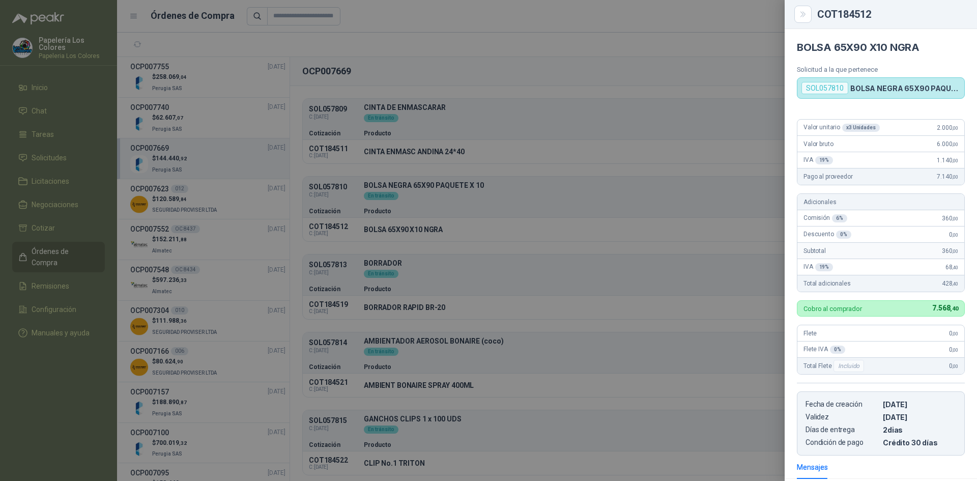
click at [683, 195] on div at bounding box center [488, 240] width 977 height 481
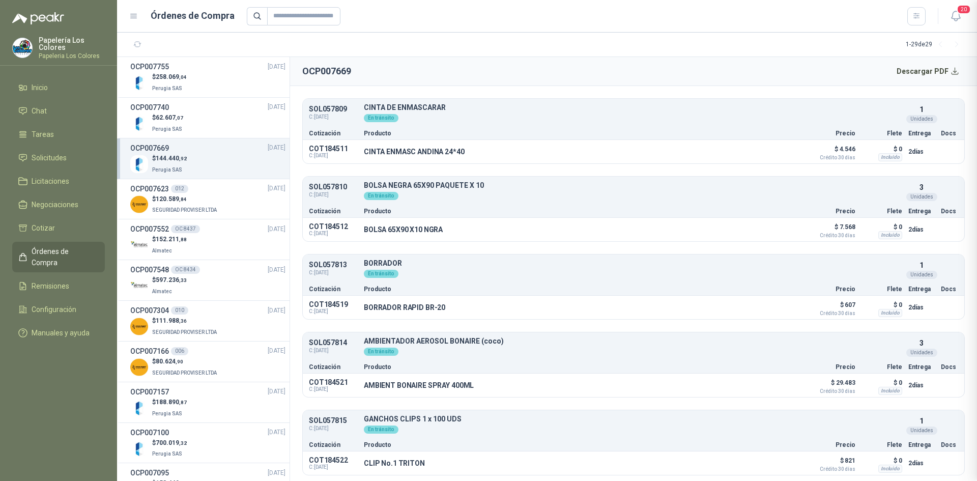
scroll to position [143, 0]
click at [768, 309] on button "Detalles" at bounding box center [775, 307] width 48 height 14
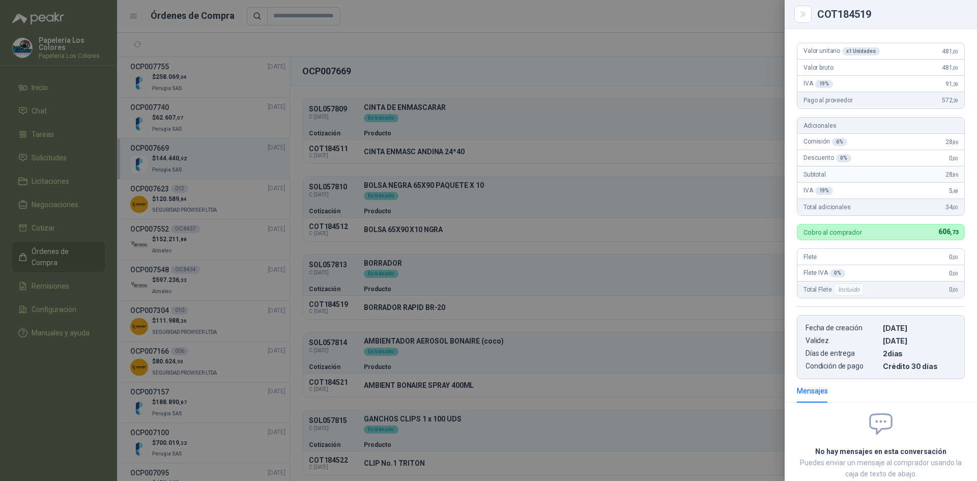
scroll to position [0, 0]
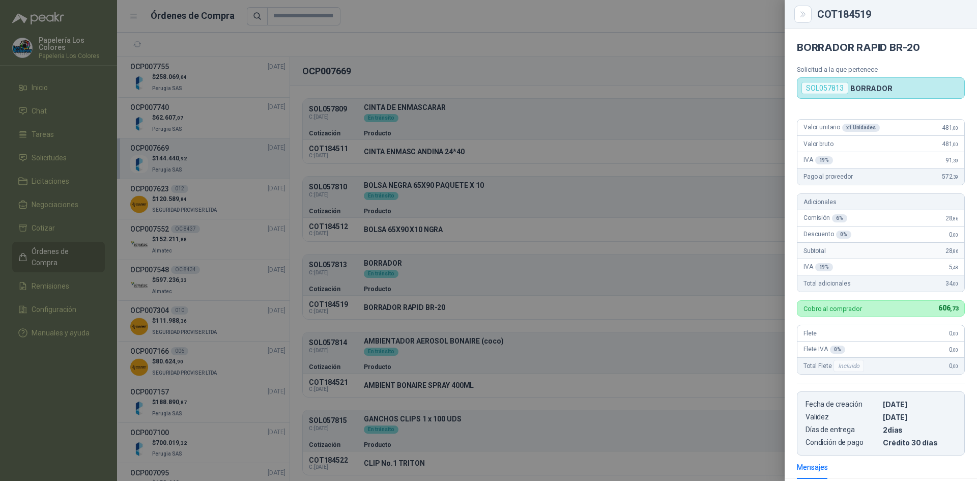
click at [567, 189] on div at bounding box center [488, 240] width 977 height 481
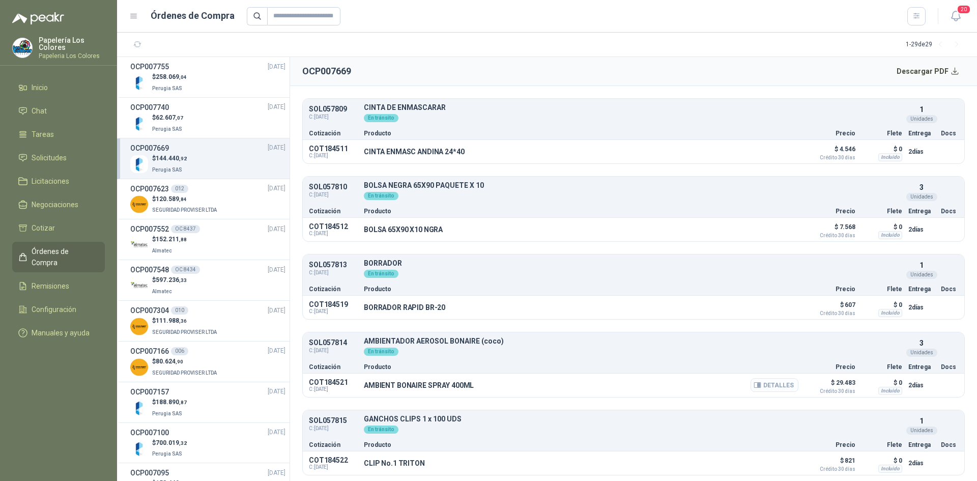
click at [768, 385] on button "Detalles" at bounding box center [775, 385] width 48 height 14
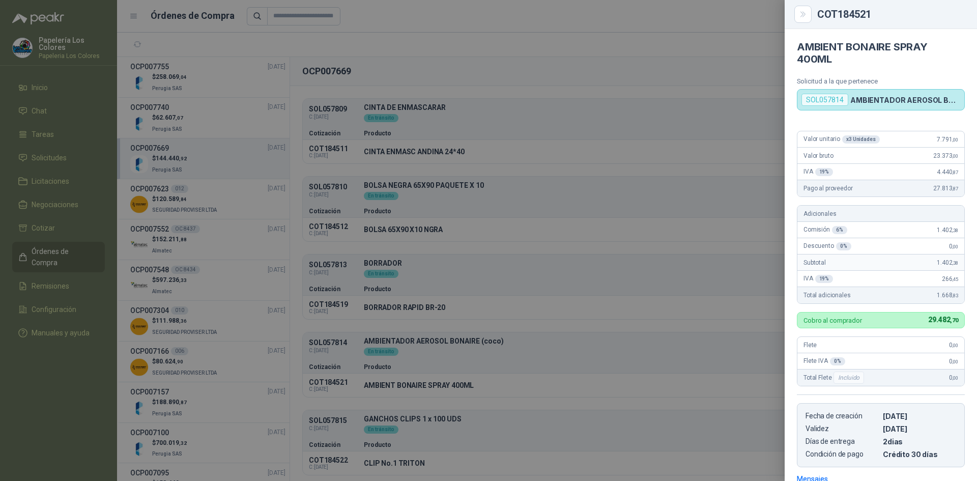
scroll to position [0, 0]
click at [594, 267] on div at bounding box center [488, 240] width 977 height 481
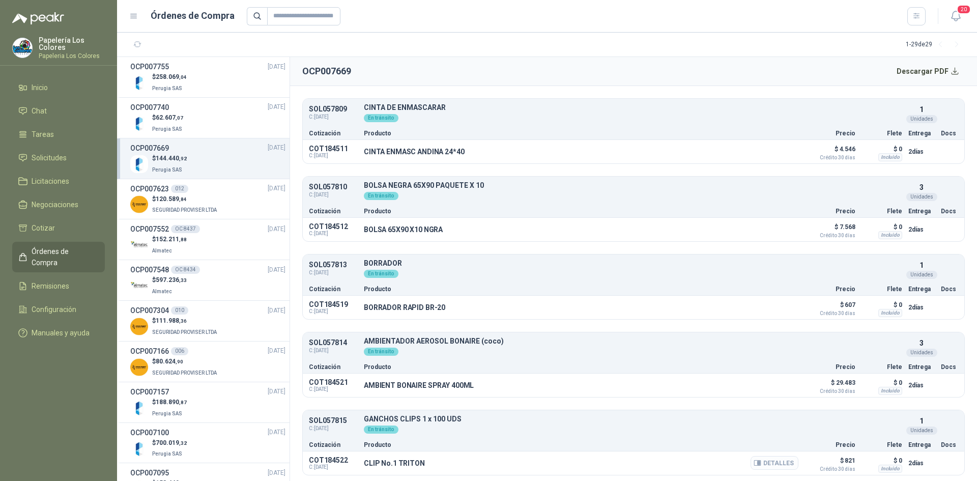
click at [776, 461] on button "Detalles" at bounding box center [775, 463] width 48 height 14
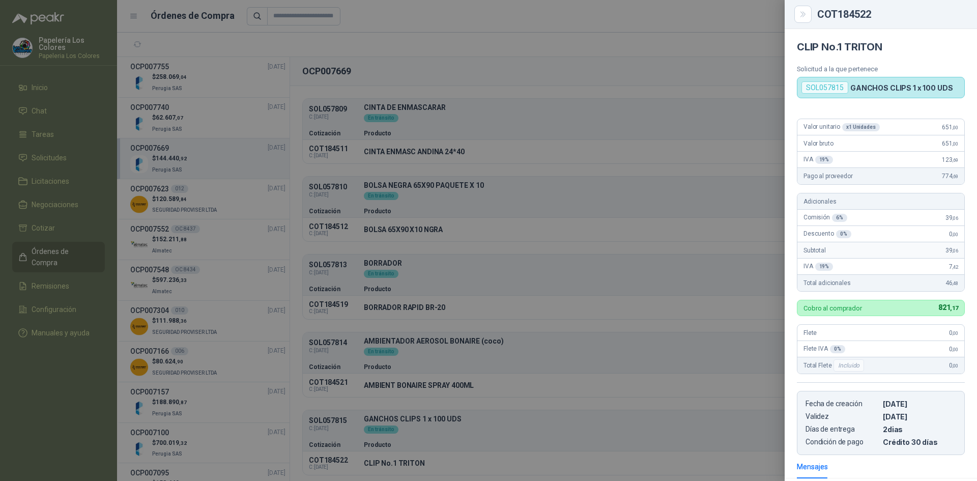
scroll to position [0, 0]
click at [701, 119] on div at bounding box center [488, 240] width 977 height 481
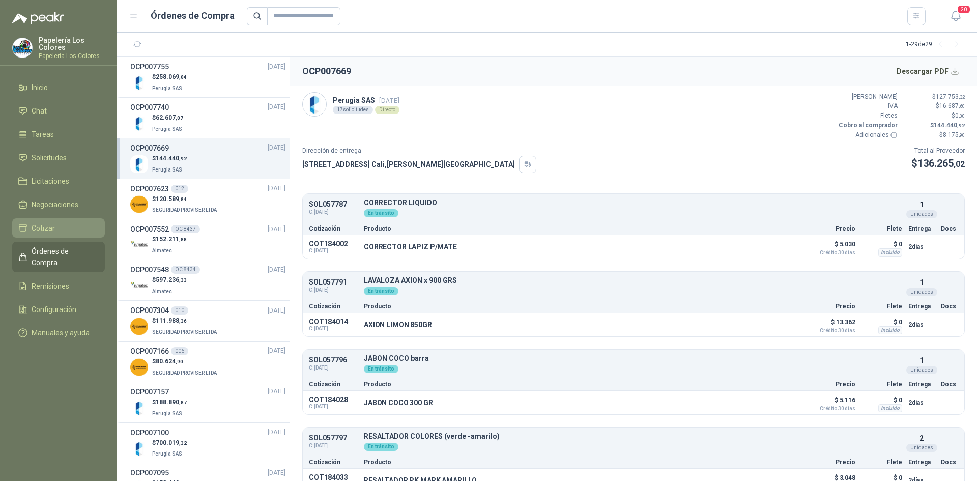
click at [48, 225] on span "Cotizar" at bounding box center [43, 227] width 23 height 11
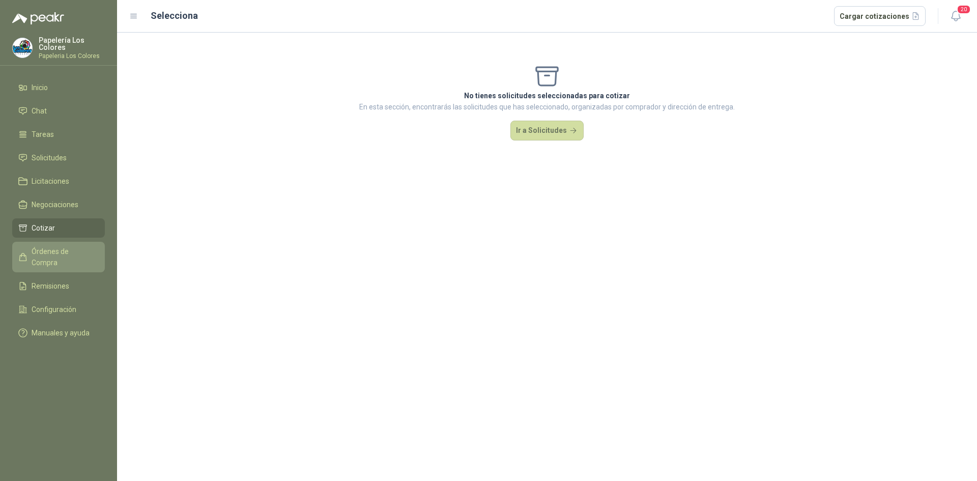
click at [61, 248] on span "Órdenes de Compra" at bounding box center [64, 257] width 64 height 22
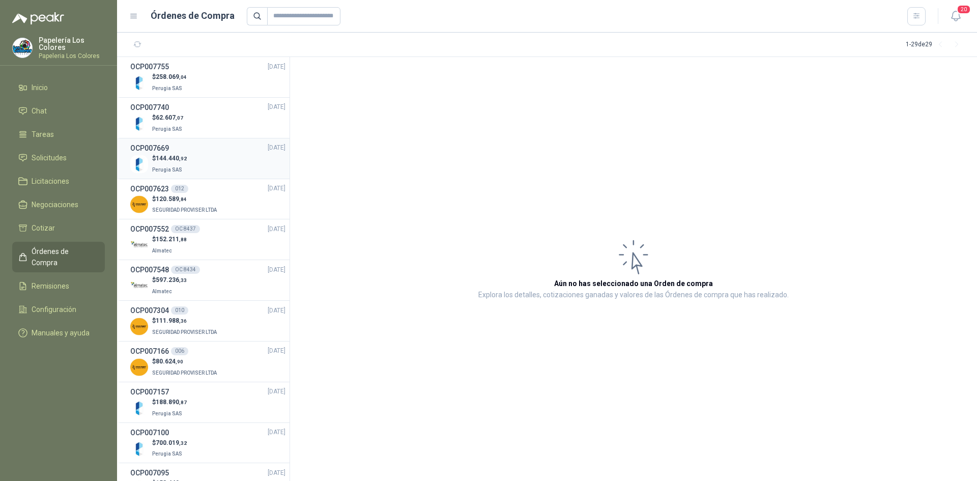
click at [212, 157] on div "$ 144.440 ,92 Perugia SAS" at bounding box center [207, 164] width 155 height 21
